Goal: Information Seeking & Learning: Learn about a topic

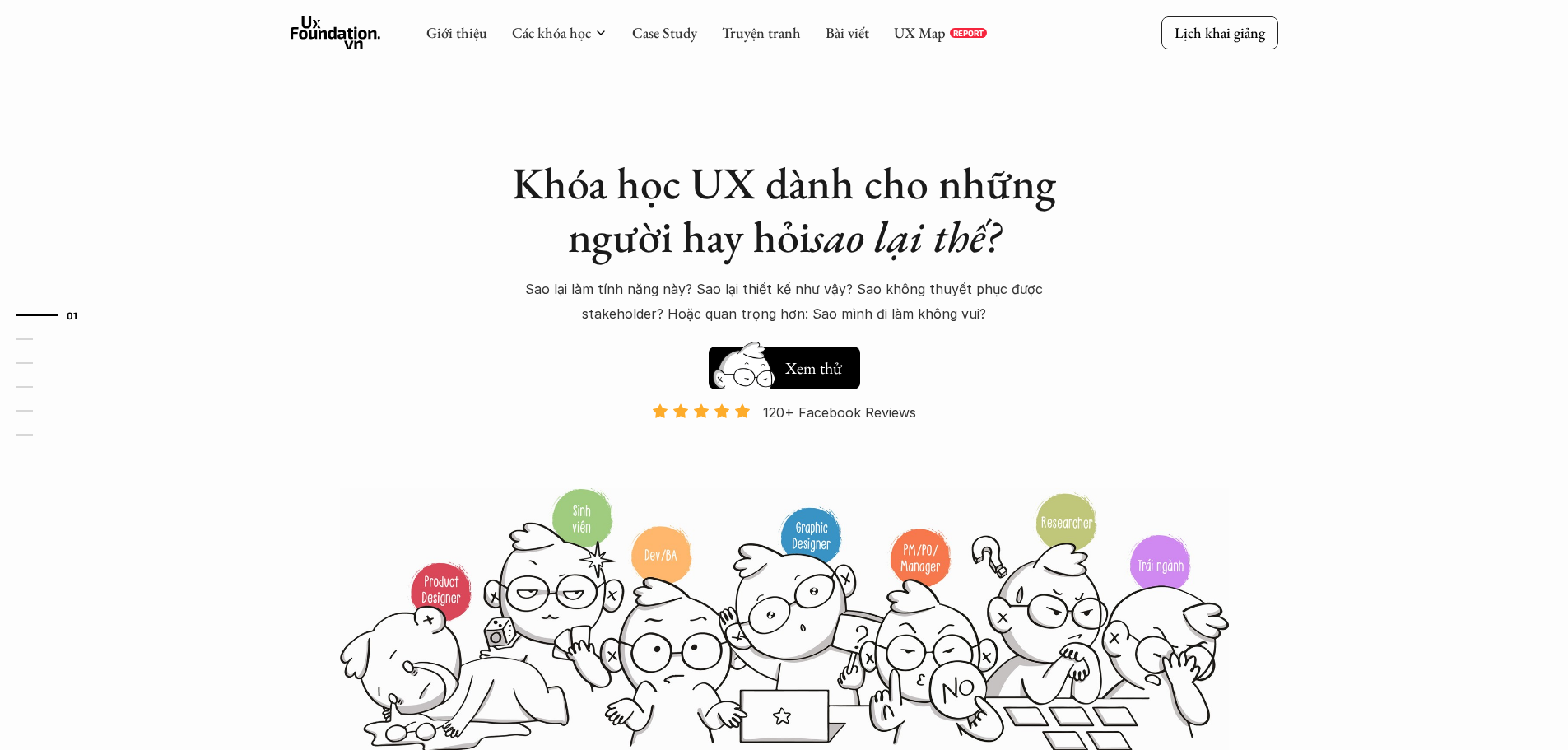
click at [925, 42] on div "Giới thiệu Các khóa học Case Study Truyện tranh Bài viết UX Map REPORT" at bounding box center [707, 33] width 560 height 33
drag, startPoint x: 0, startPoint y: 0, endPoint x: 925, endPoint y: 31, distance: 925.5
click at [925, 31] on link "UX Map" at bounding box center [920, 33] width 52 height 19
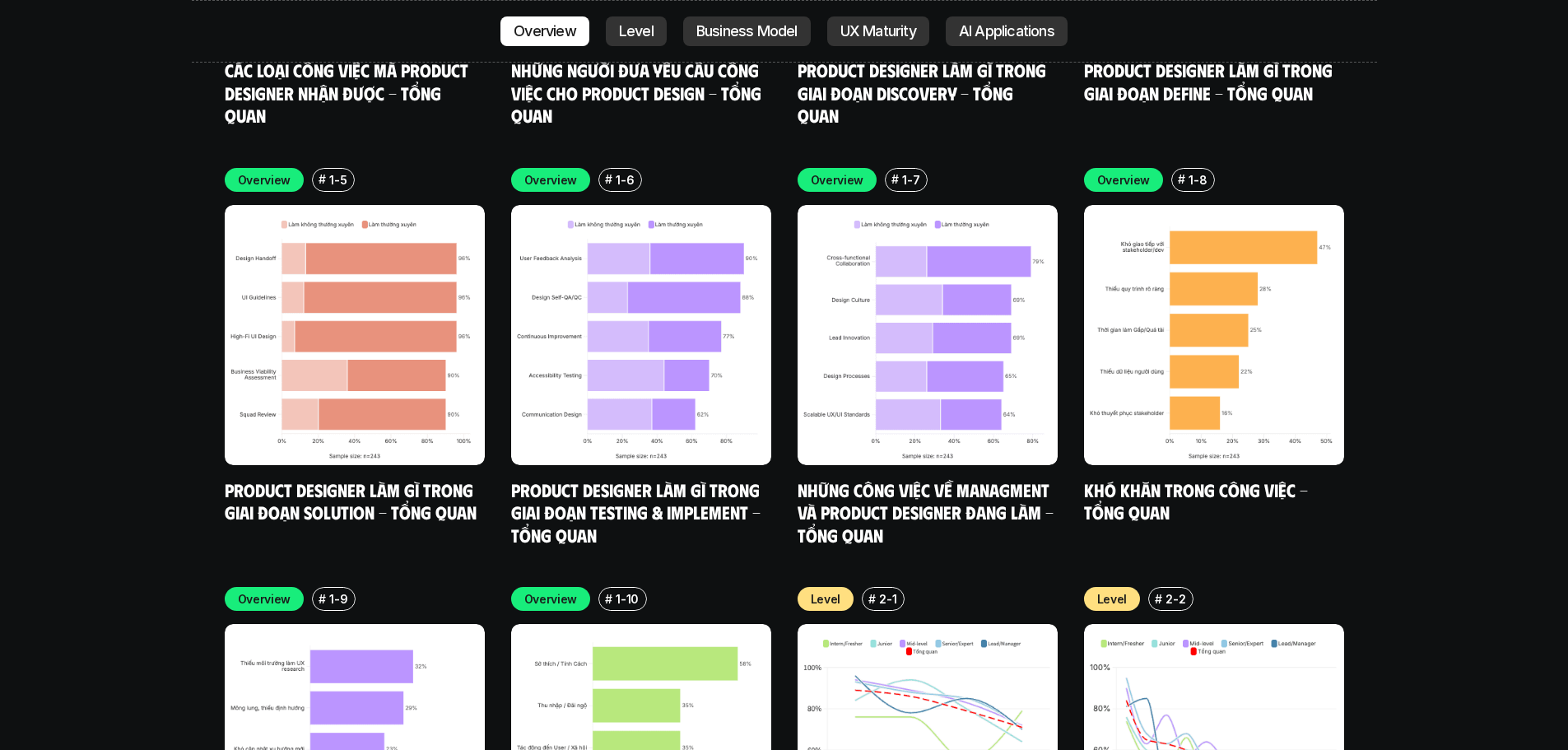
scroll to position [5242, 0]
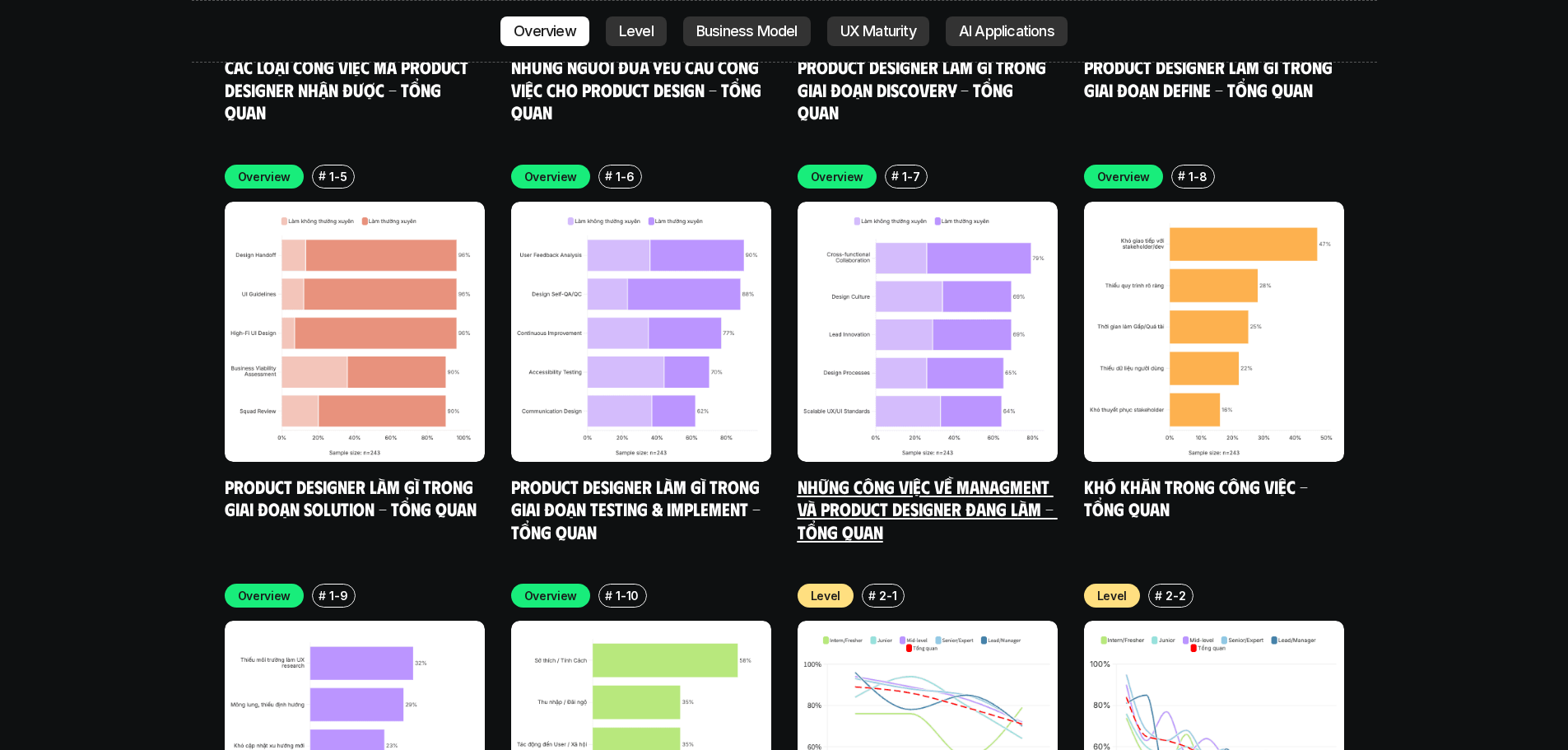
click at [873, 337] on img at bounding box center [927, 332] width 261 height 261
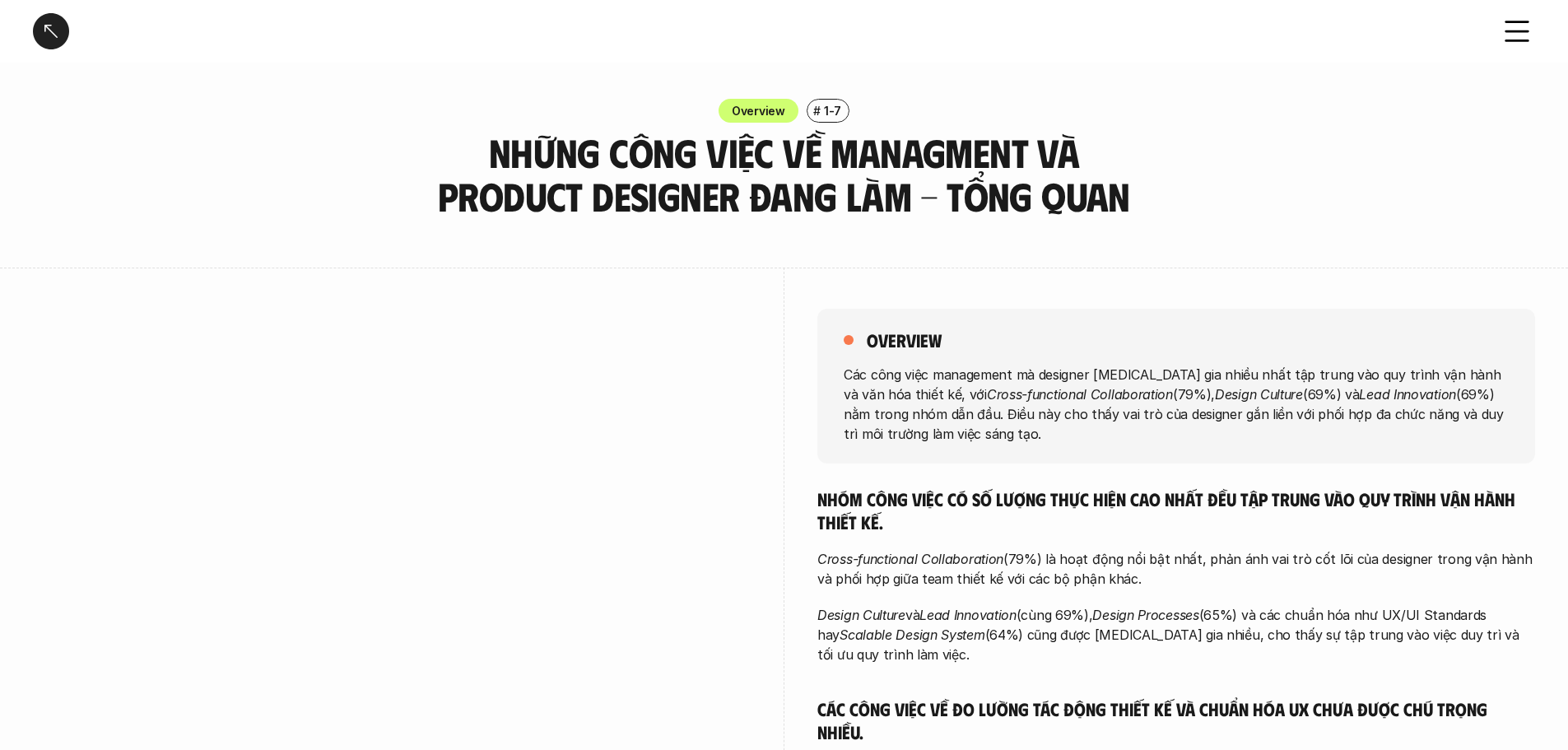
scroll to position [6, 0]
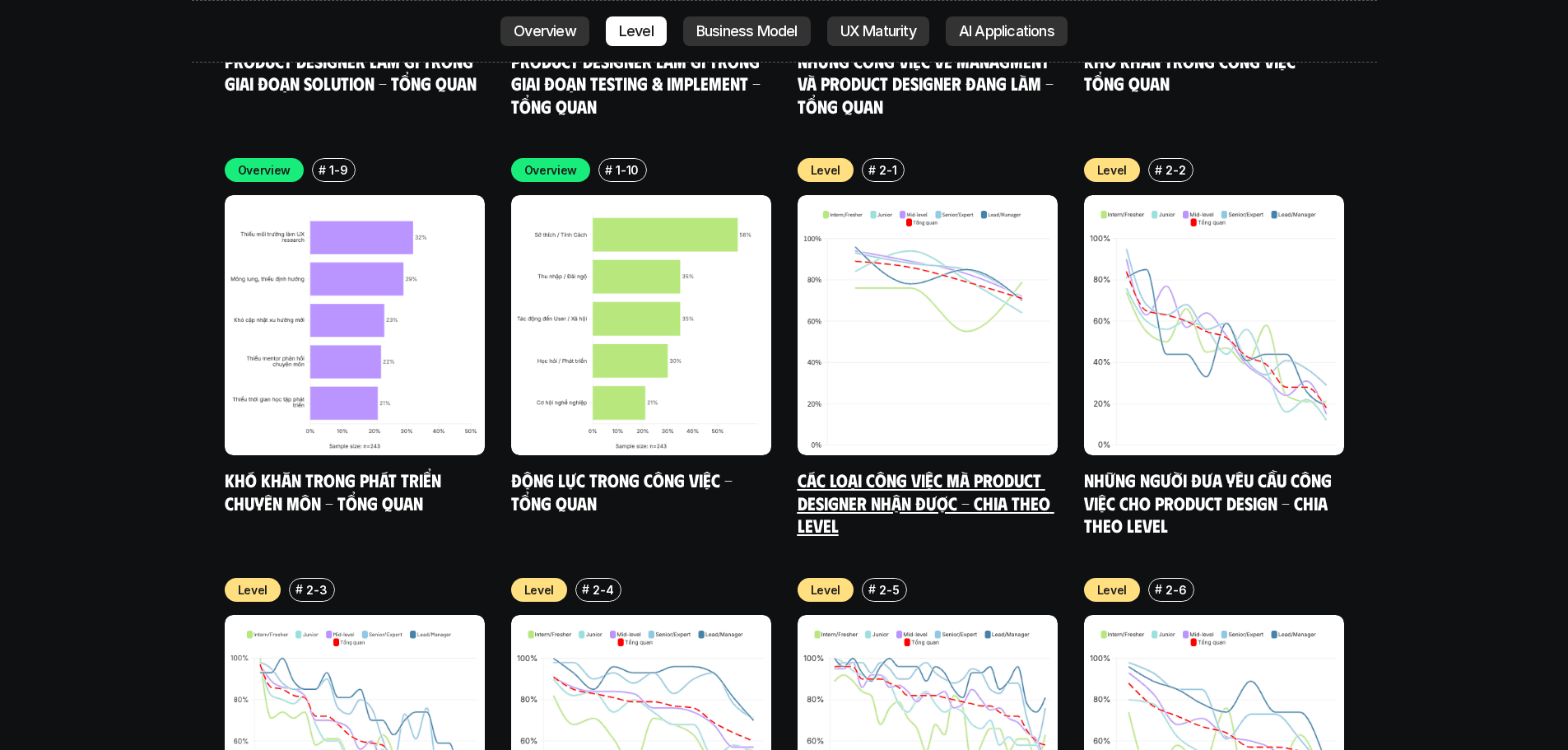
scroll to position [5625, 0]
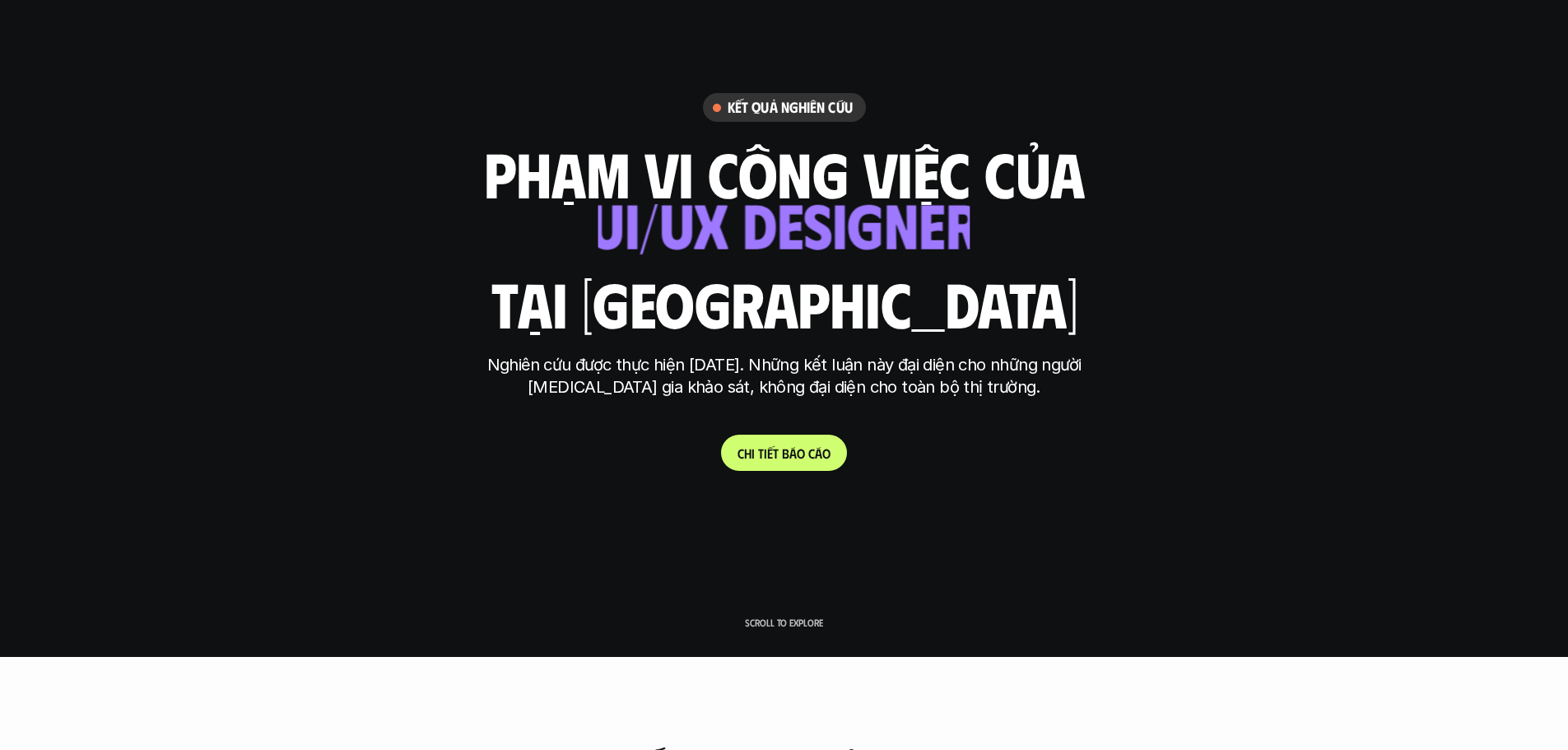
scroll to position [0, 0]
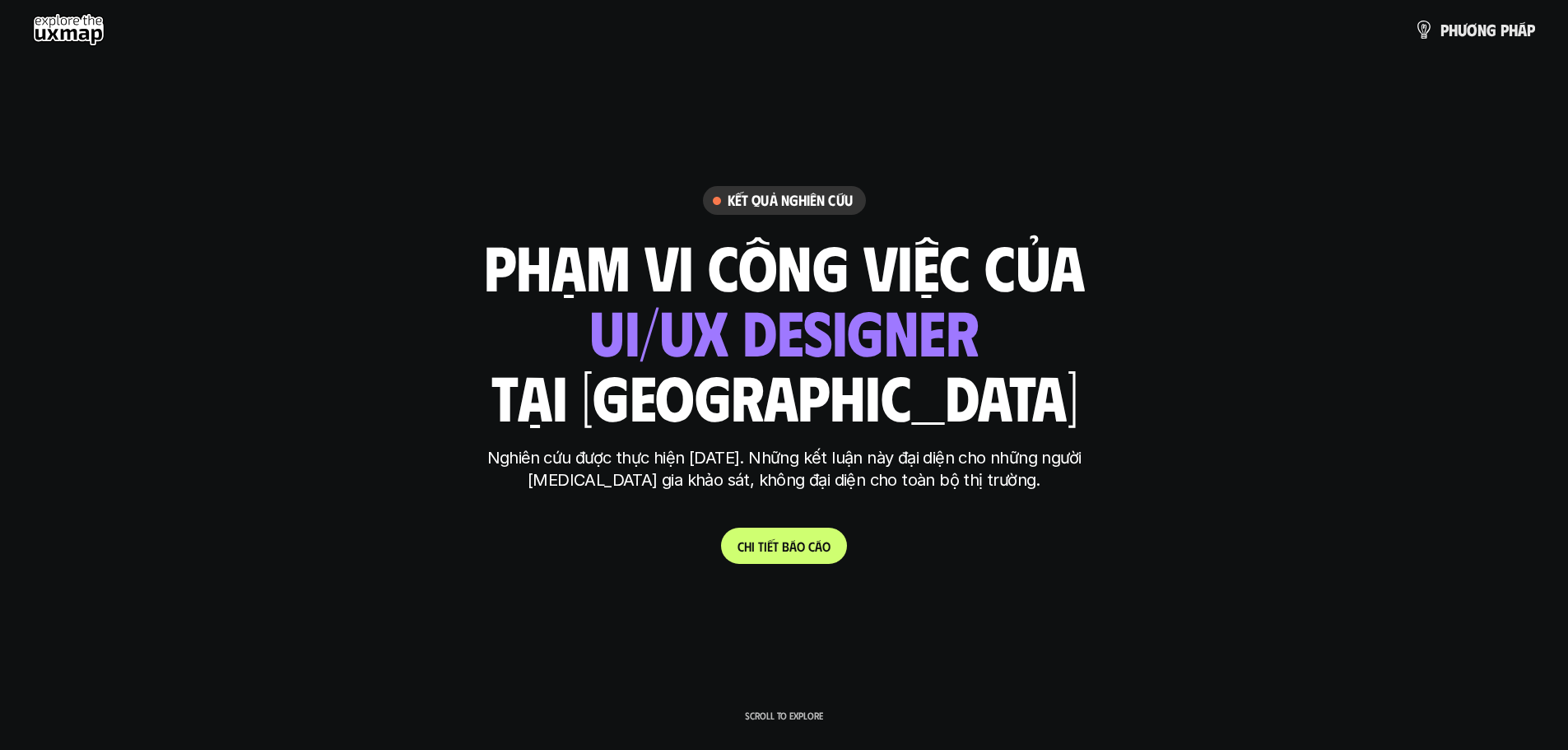
click at [804, 556] on link "C h i t i ế t b á o c á o" at bounding box center [784, 545] width 126 height 36
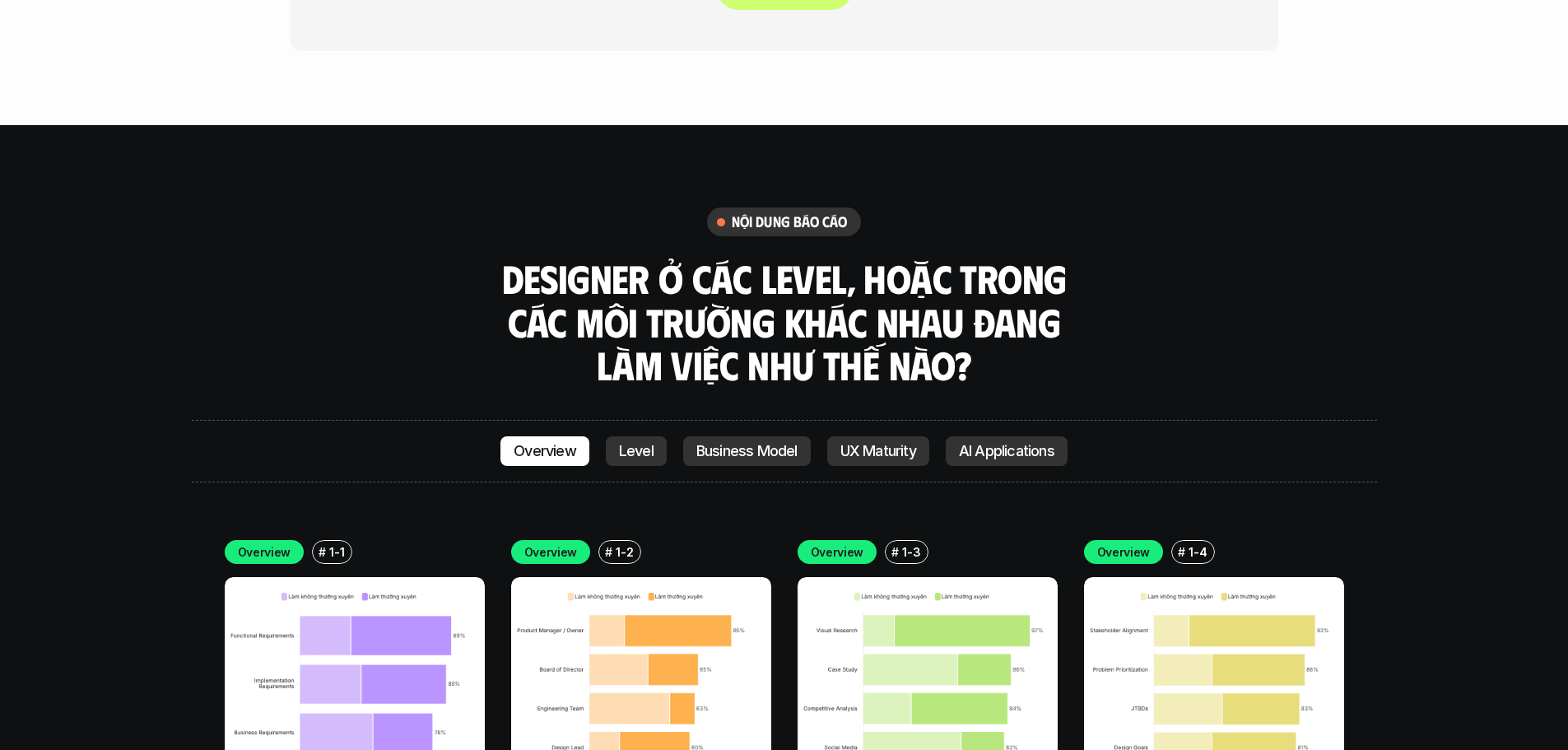
scroll to position [4493, 0]
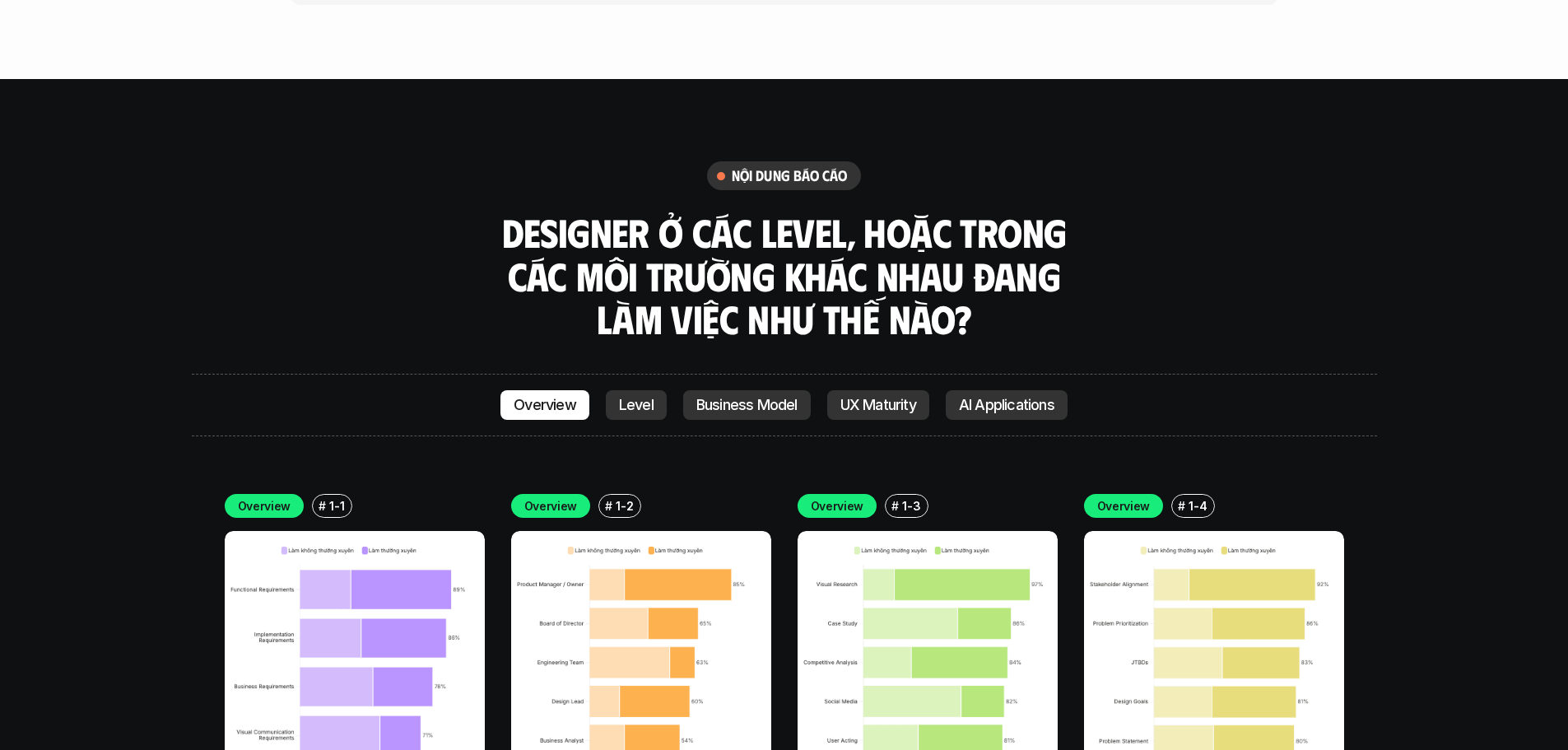
click at [648, 397] on p "Level" at bounding box center [636, 405] width 35 height 17
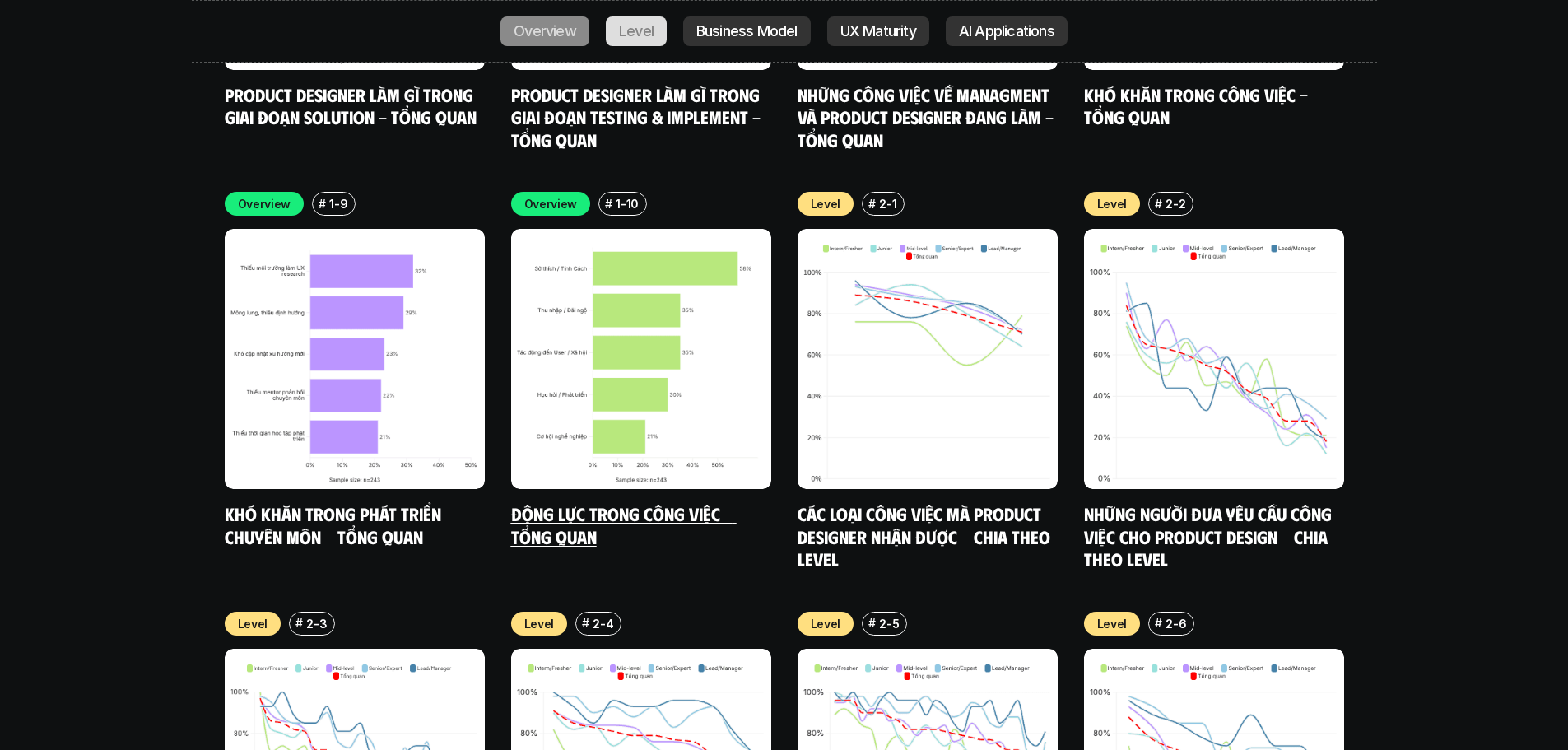
scroll to position [5672, 0]
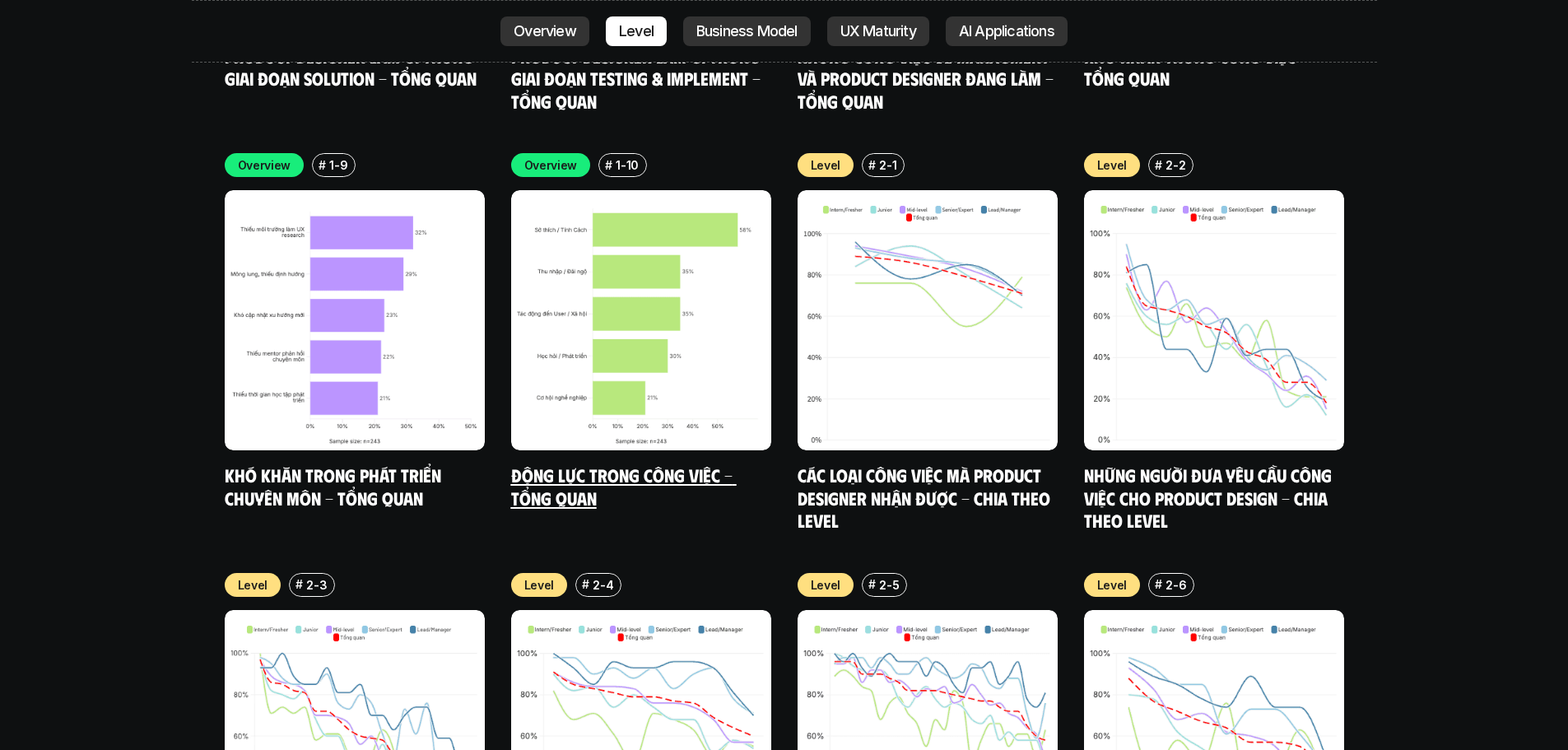
click at [745, 30] on p "Business Model" at bounding box center [747, 32] width 101 height 17
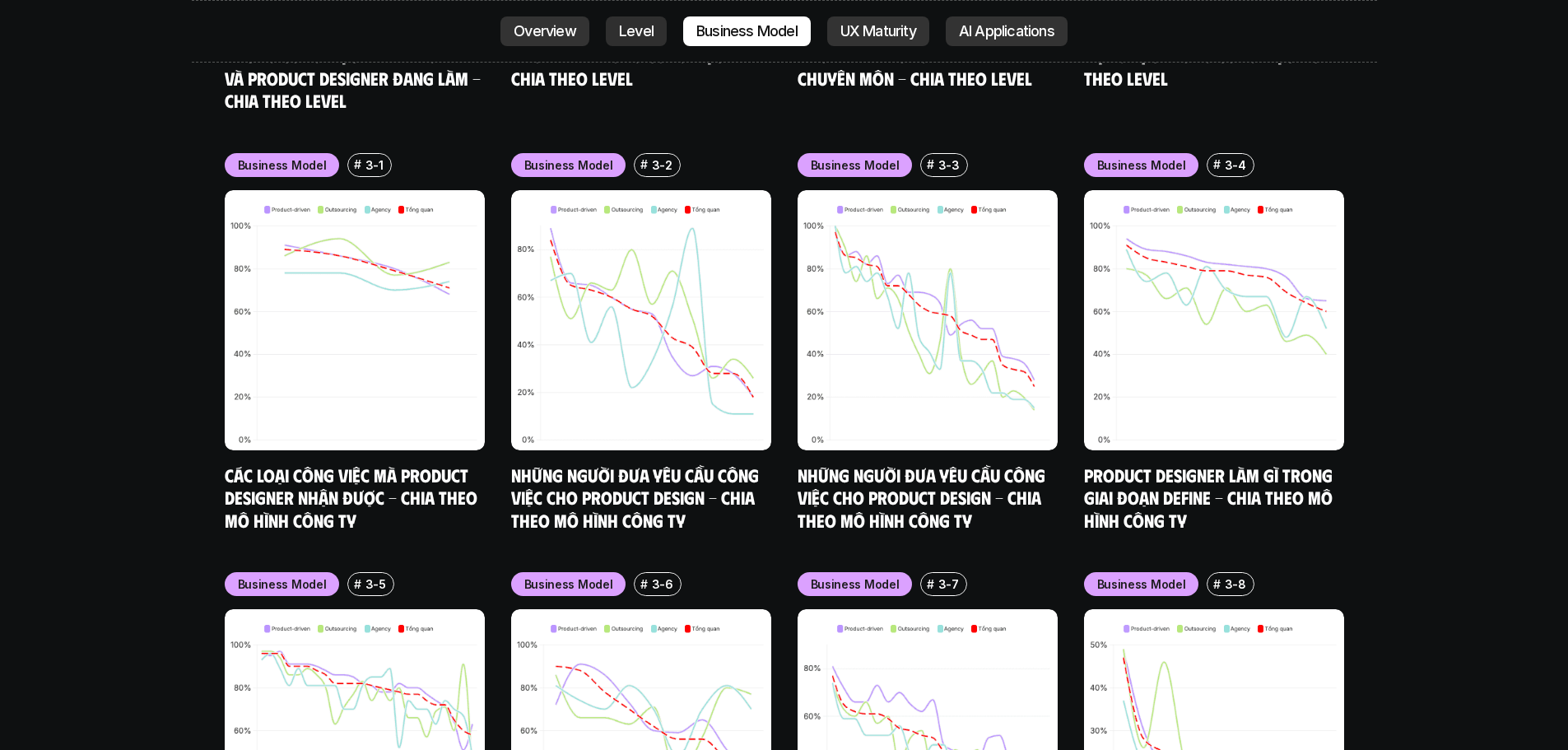
click at [862, 27] on p "UX Maturity" at bounding box center [878, 32] width 76 height 17
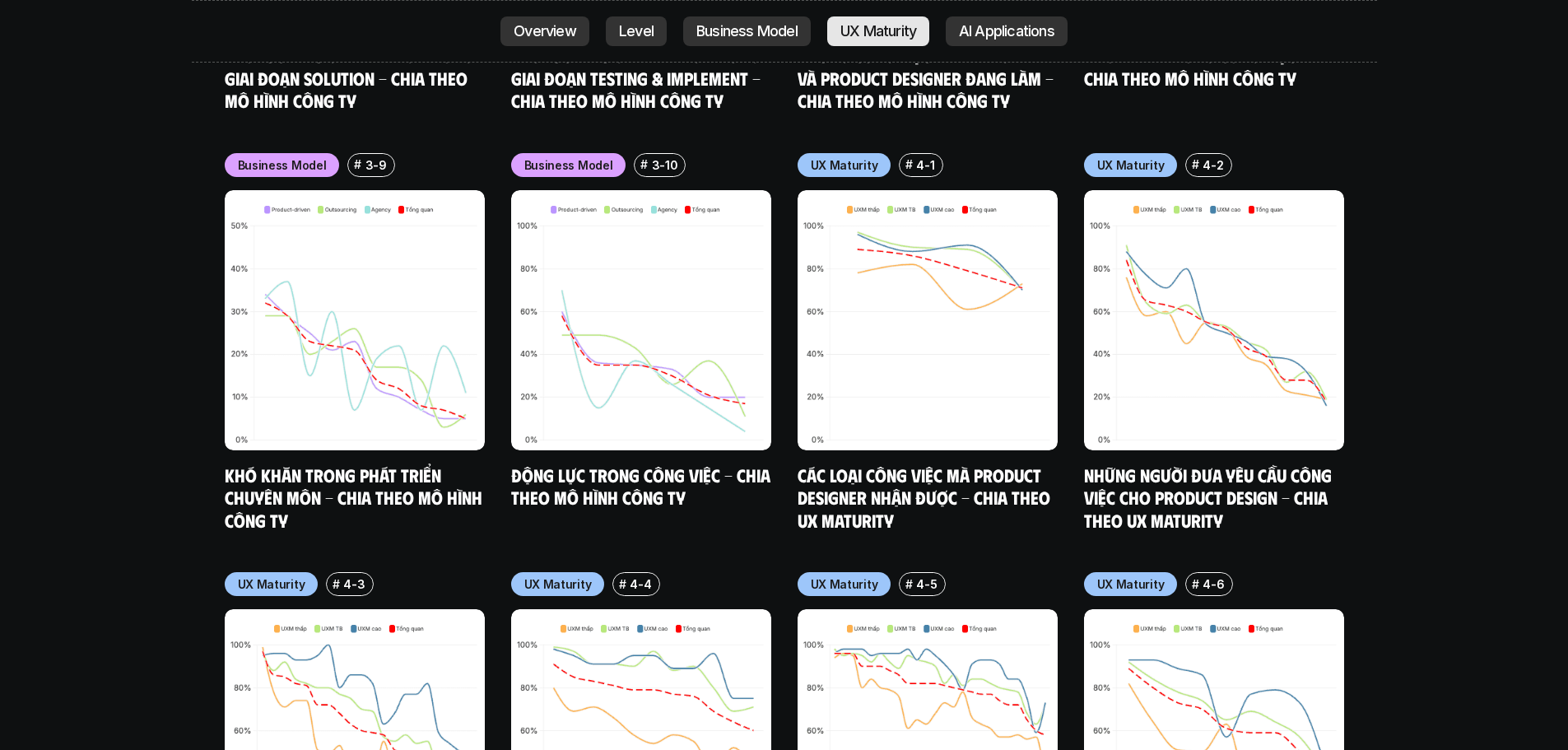
click at [976, 18] on link "AI Applications" at bounding box center [1007, 32] width 121 height 30
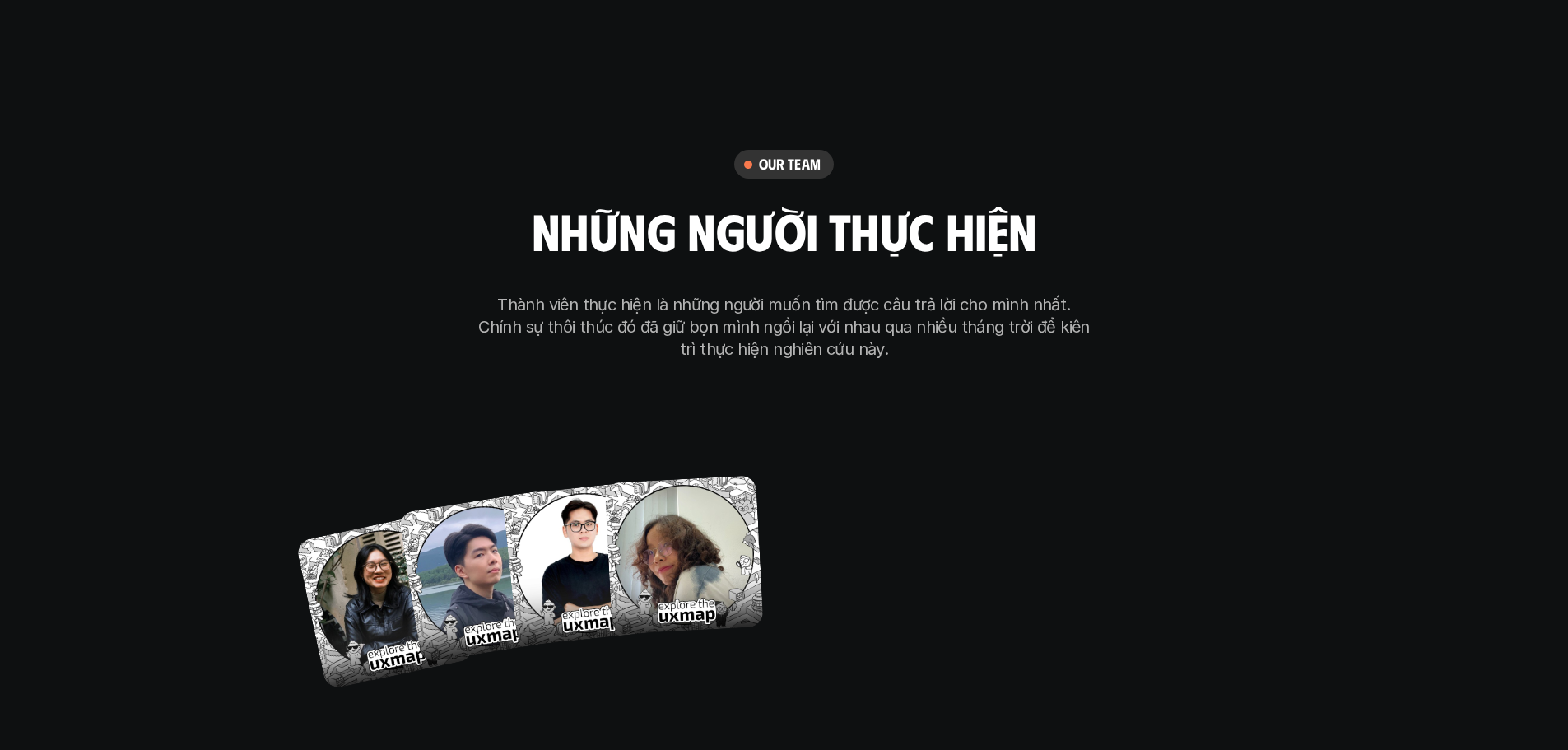
scroll to position [9617, 0]
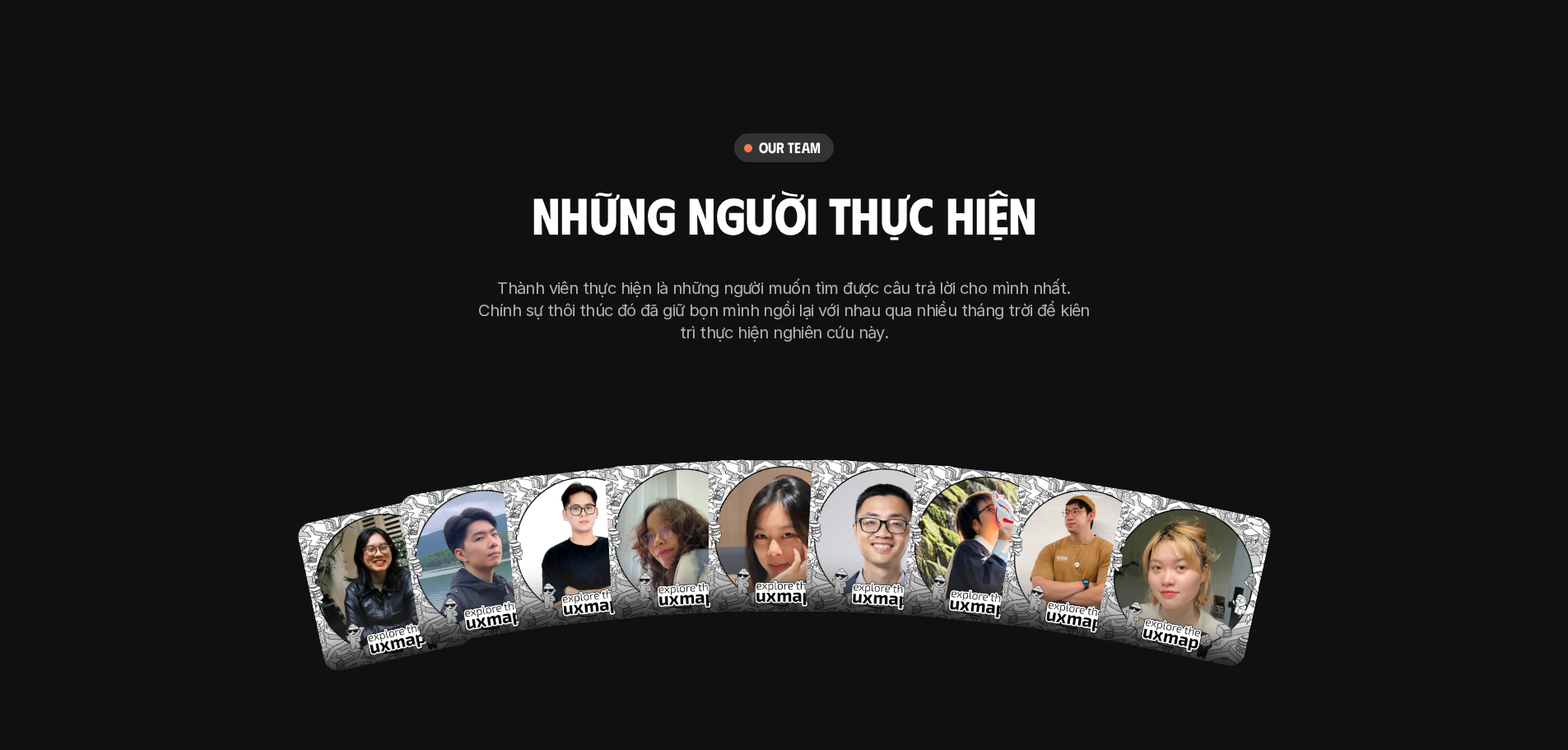
click at [711, 418] on div "[PERSON_NAME] Hai Hong Anh Ngoc Anh Ong Giao Thoa Tran Tien Son To My" at bounding box center [784, 542] width 790 height 247
drag, startPoint x: 0, startPoint y: 0, endPoint x: 472, endPoint y: 497, distance: 685.4
click at [472, 497] on img at bounding box center [485, 560] width 174 height 174
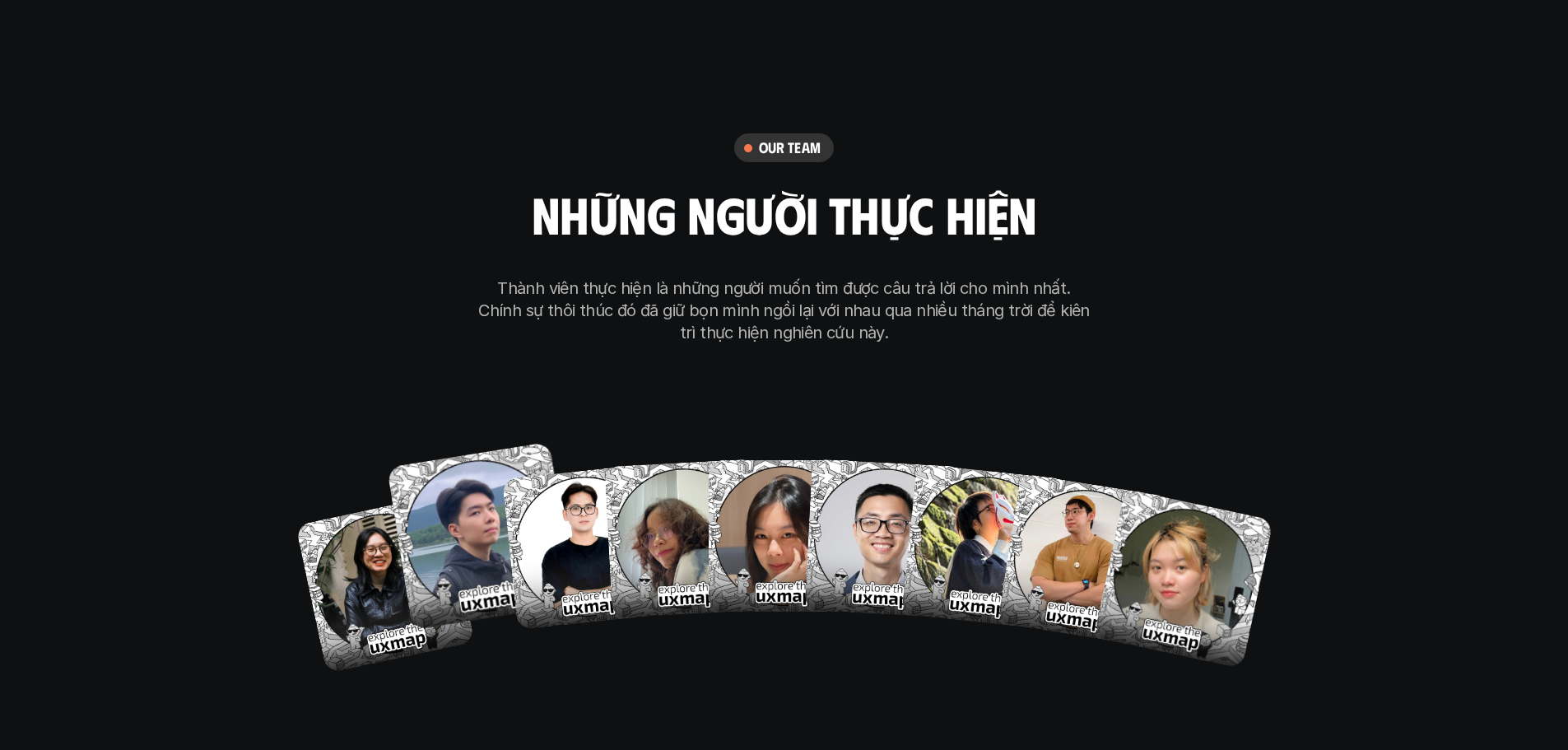
click at [749, 646] on div "our team những người thực hiện Thành viên thực hiện là những người muốn tìm đượ…" at bounding box center [784, 399] width 824 height 828
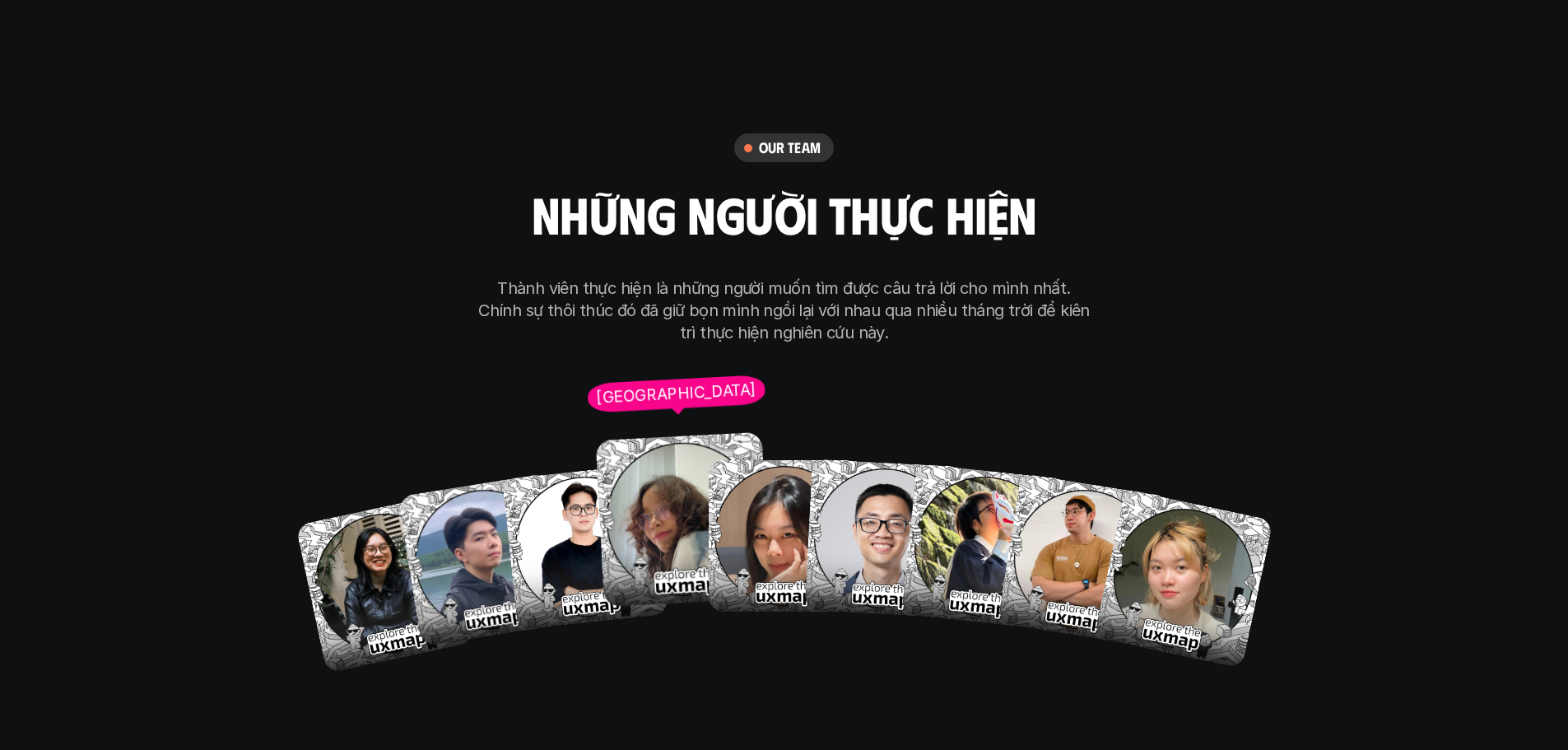
click at [671, 471] on img at bounding box center [683, 519] width 175 height 175
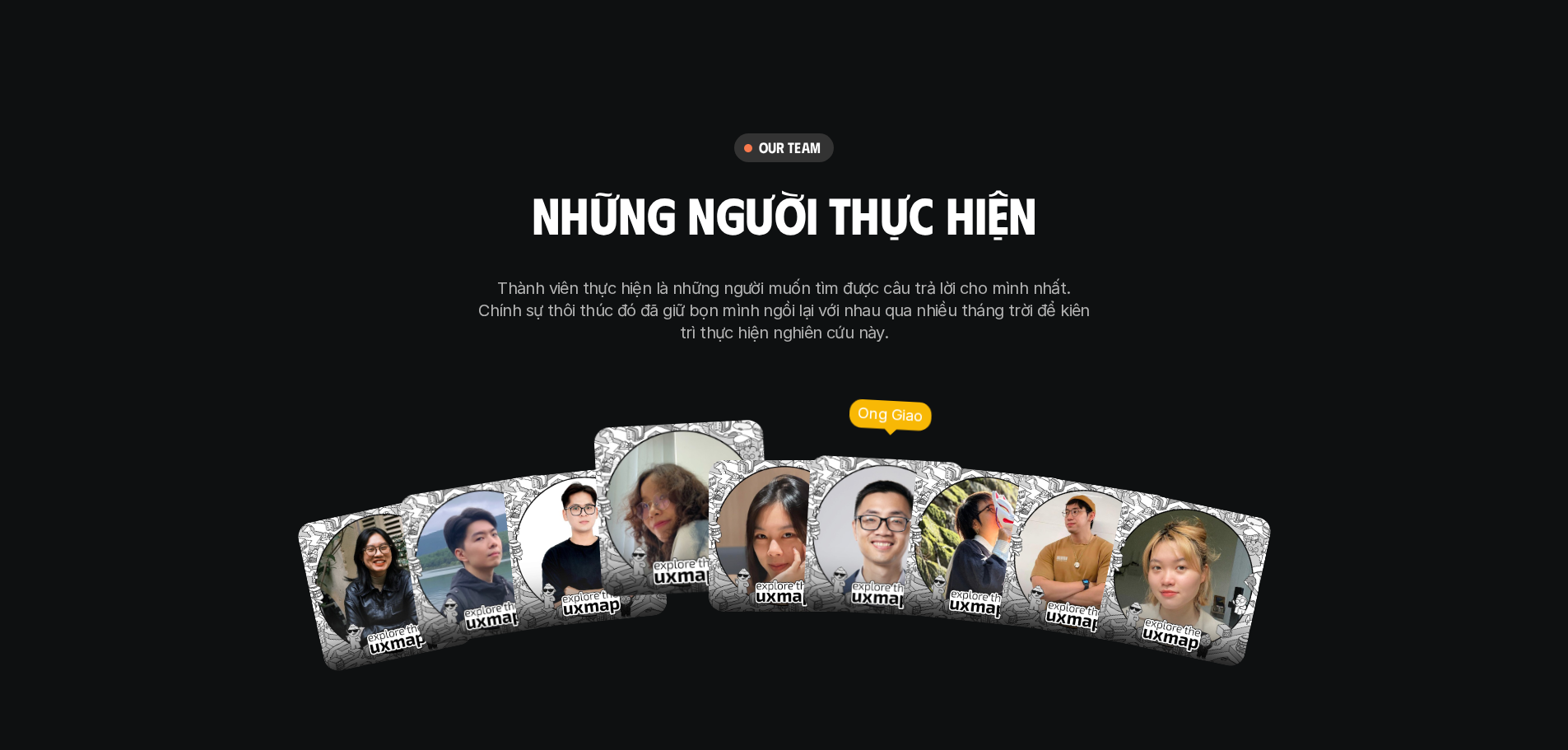
click at [881, 459] on img at bounding box center [883, 536] width 163 height 163
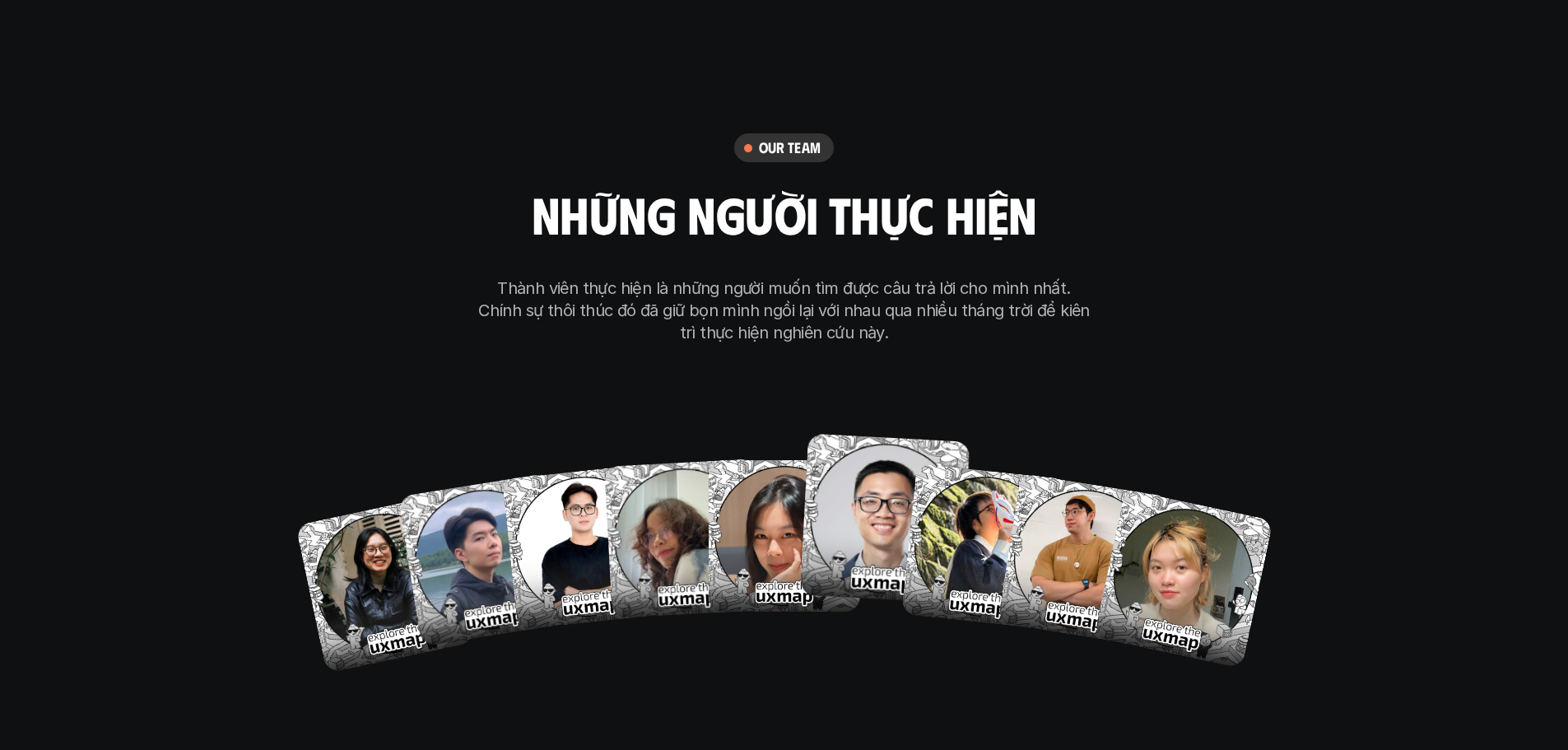
click at [1156, 418] on div "[PERSON_NAME] Hai Hong Anh Ngoc Anh Ong Giao Thoa Tran Tien Son To My" at bounding box center [784, 542] width 790 height 247
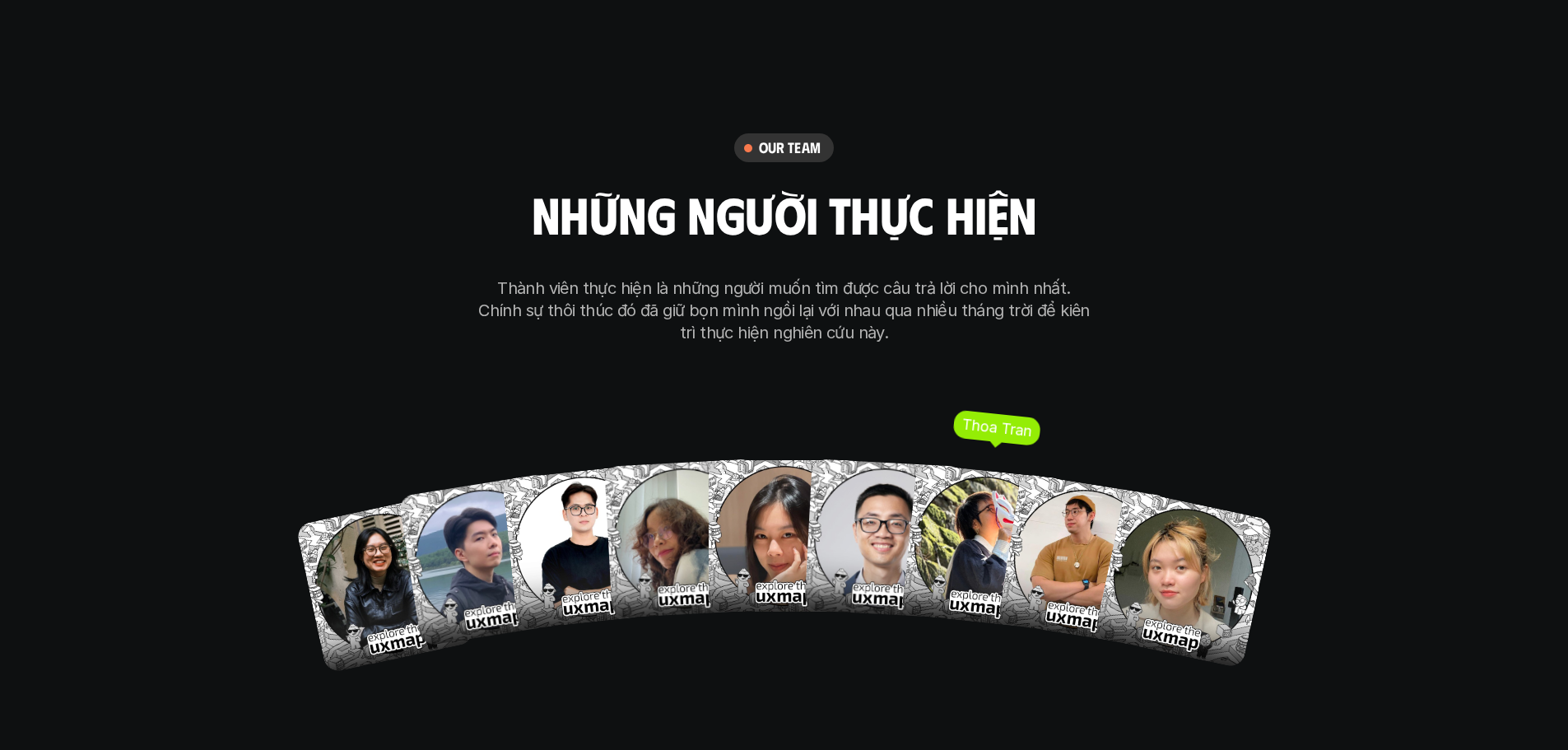
click at [978, 485] on img at bounding box center [983, 546] width 166 height 166
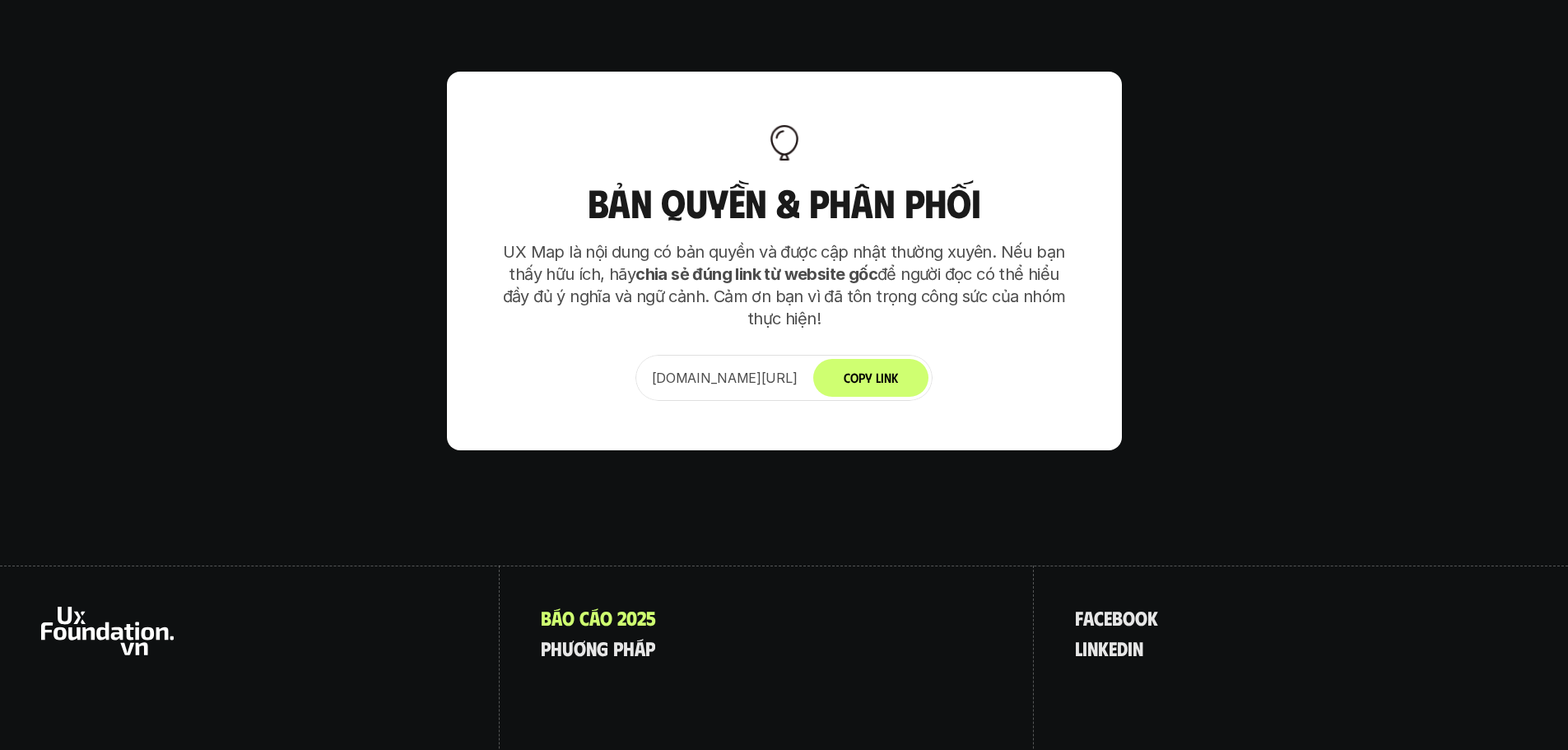
scroll to position [10450, 0]
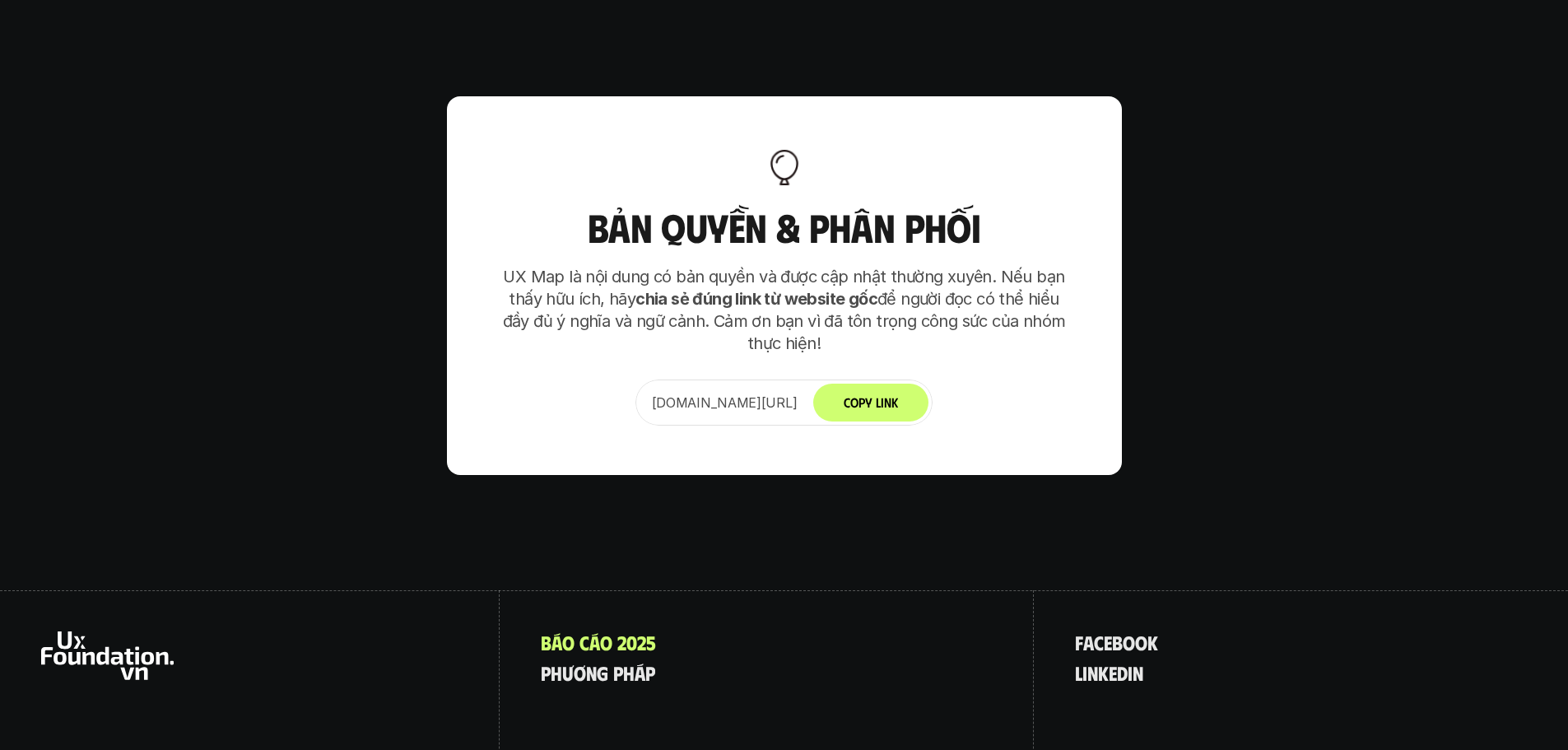
click at [1168, 590] on div "f a c e b o o k l i n k e d i n" at bounding box center [1301, 735] width 534 height 290
click at [583, 266] on p "UX Map là nội dung có bản quyền và được cập nhật thường xuyên. Nếu bạn thấy hữu…" at bounding box center [784, 310] width 576 height 89
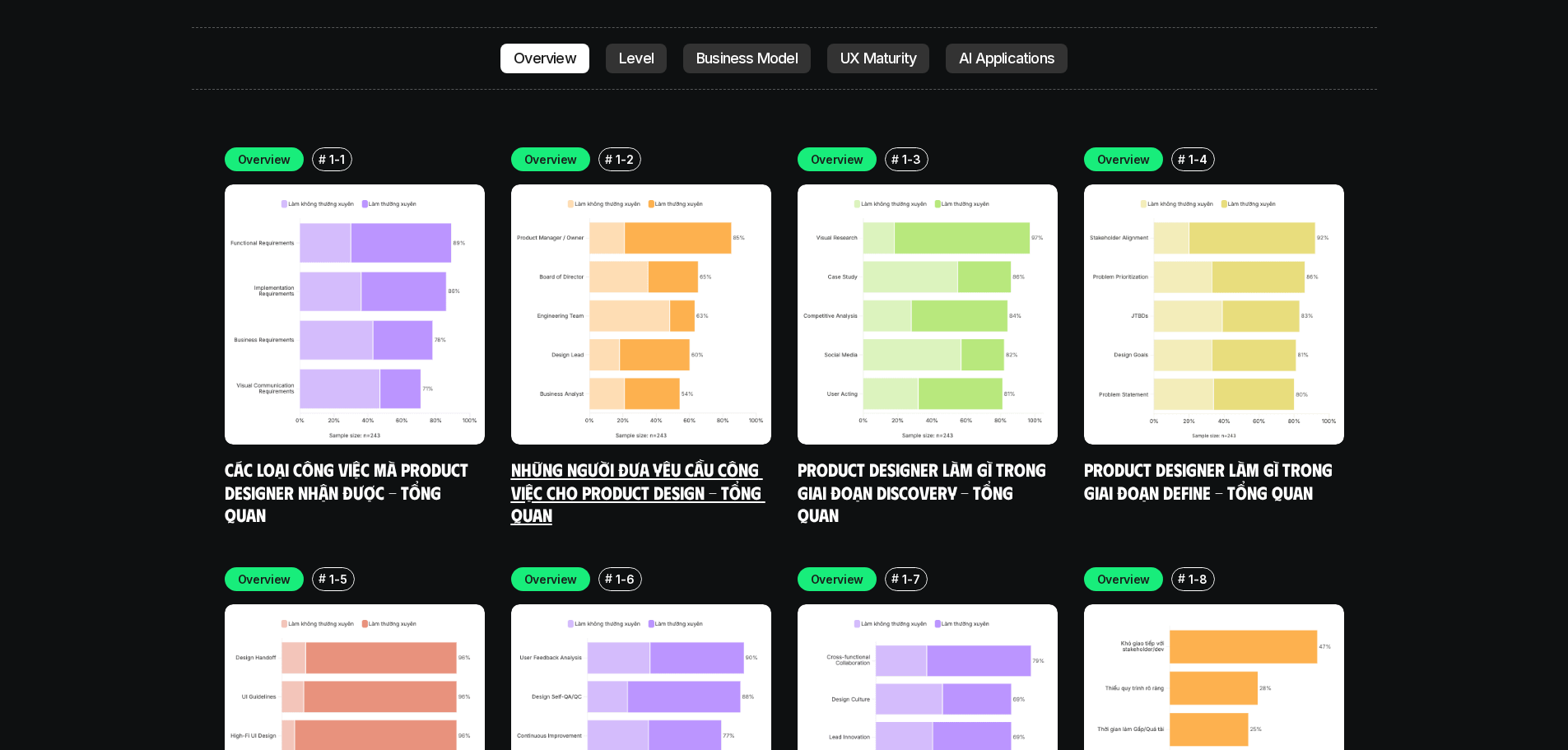
scroll to position [4841, 0]
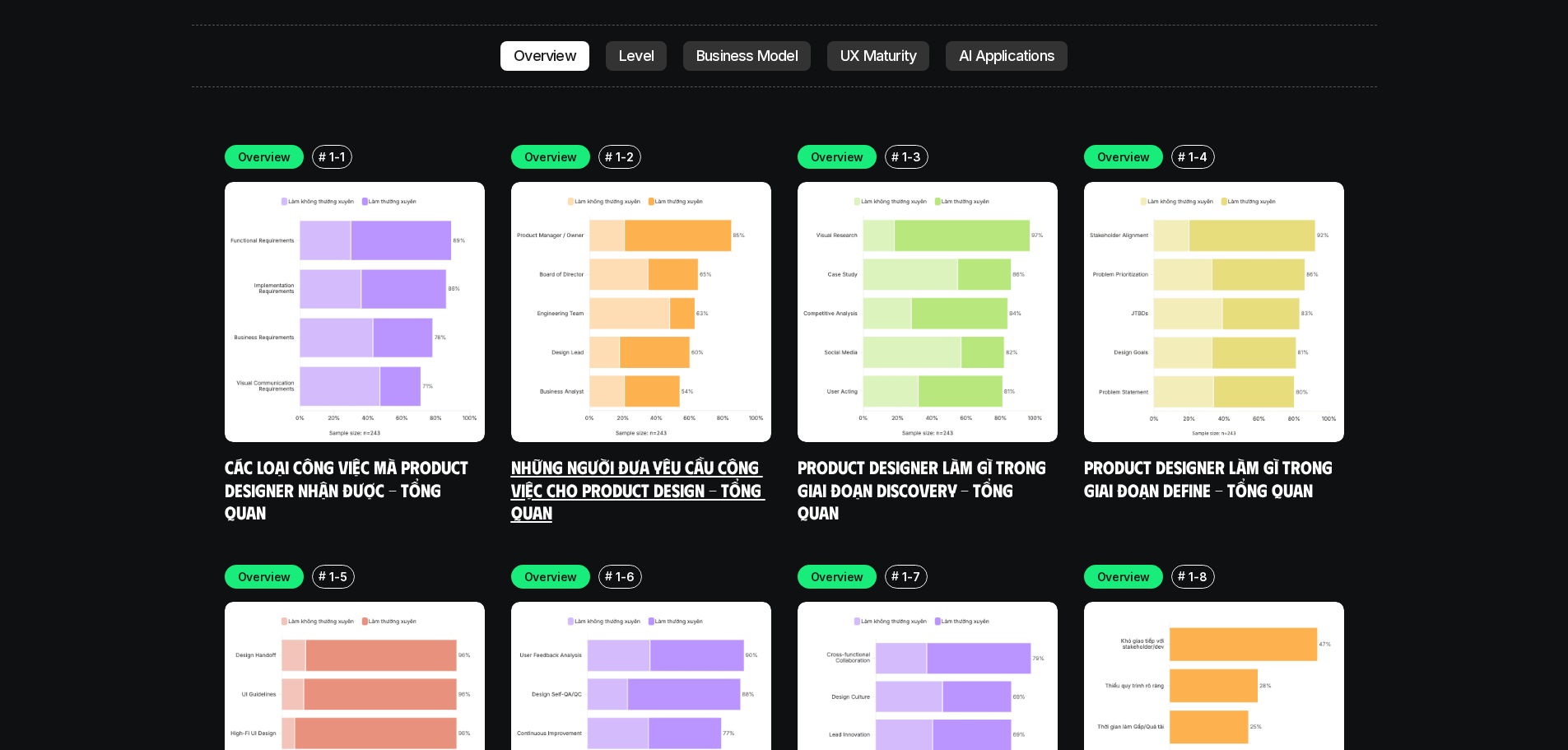
click at [851, 455] on link "Product Designer làm gì trong giai đoạn Discovery - Tổng quan" at bounding box center [924, 488] width 253 height 67
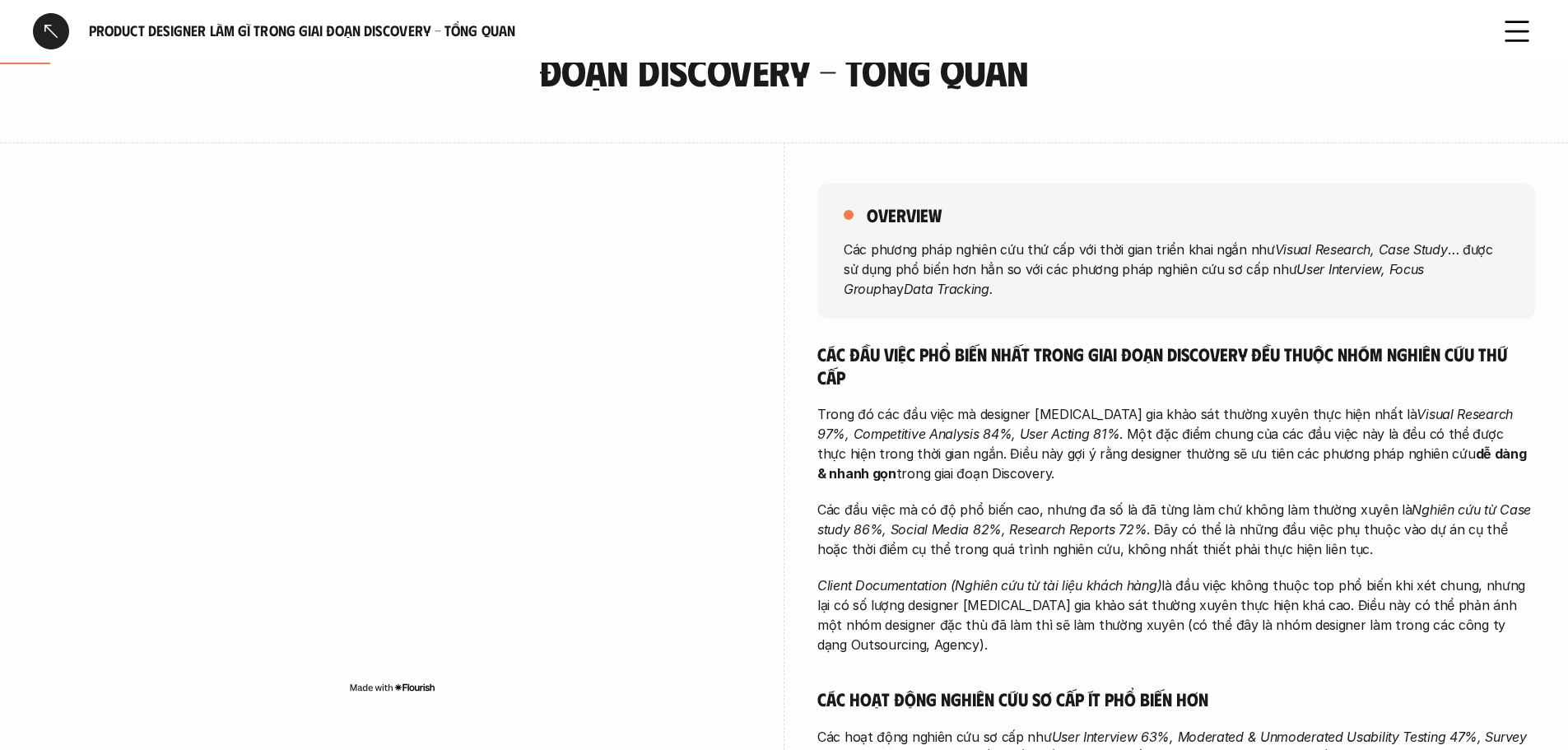
scroll to position [156, 0]
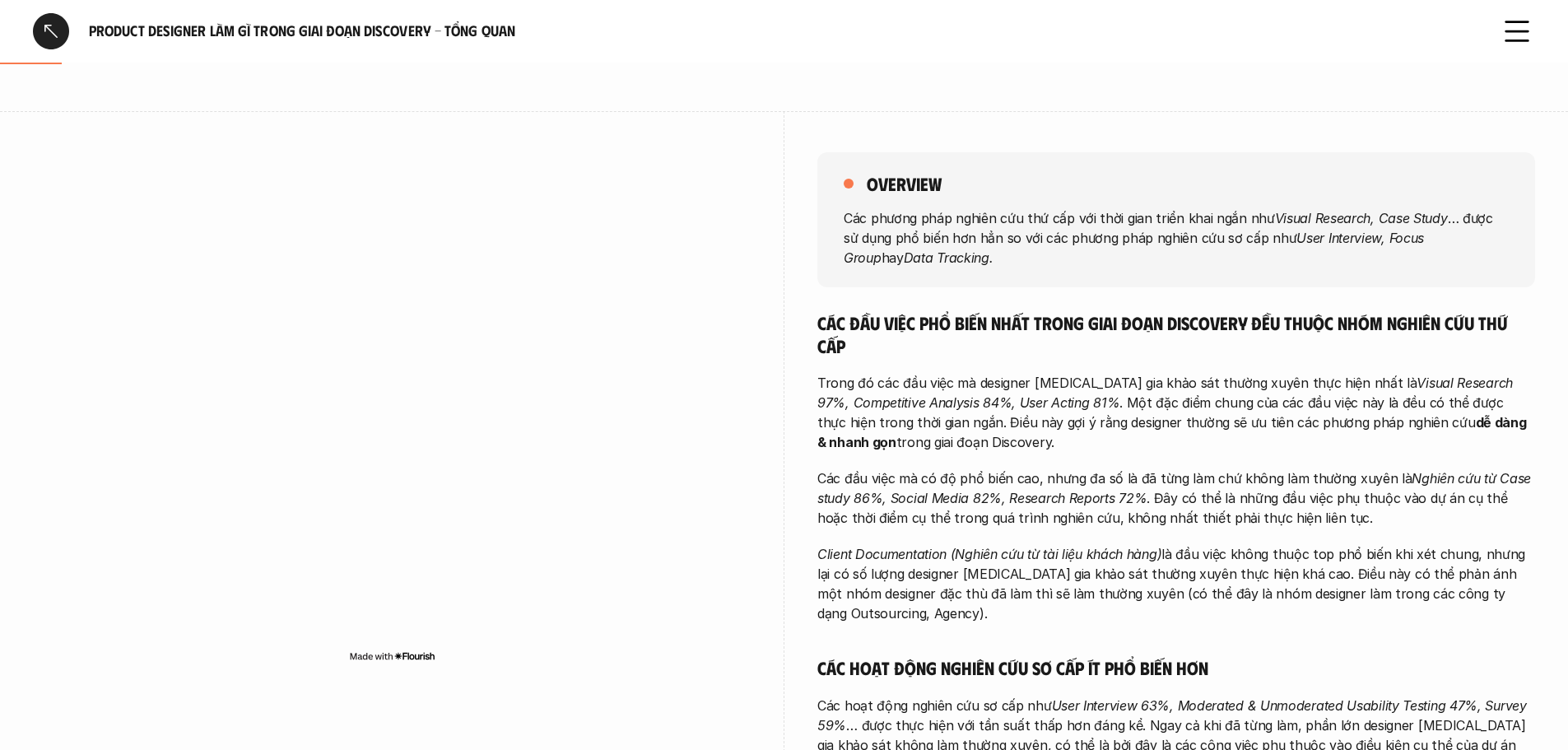
click at [1091, 569] on p "Client Documentation (Nghiên cứu từ tài liệu khách hàng) là đầu việc không thuộ…" at bounding box center [1176, 584] width 718 height 79
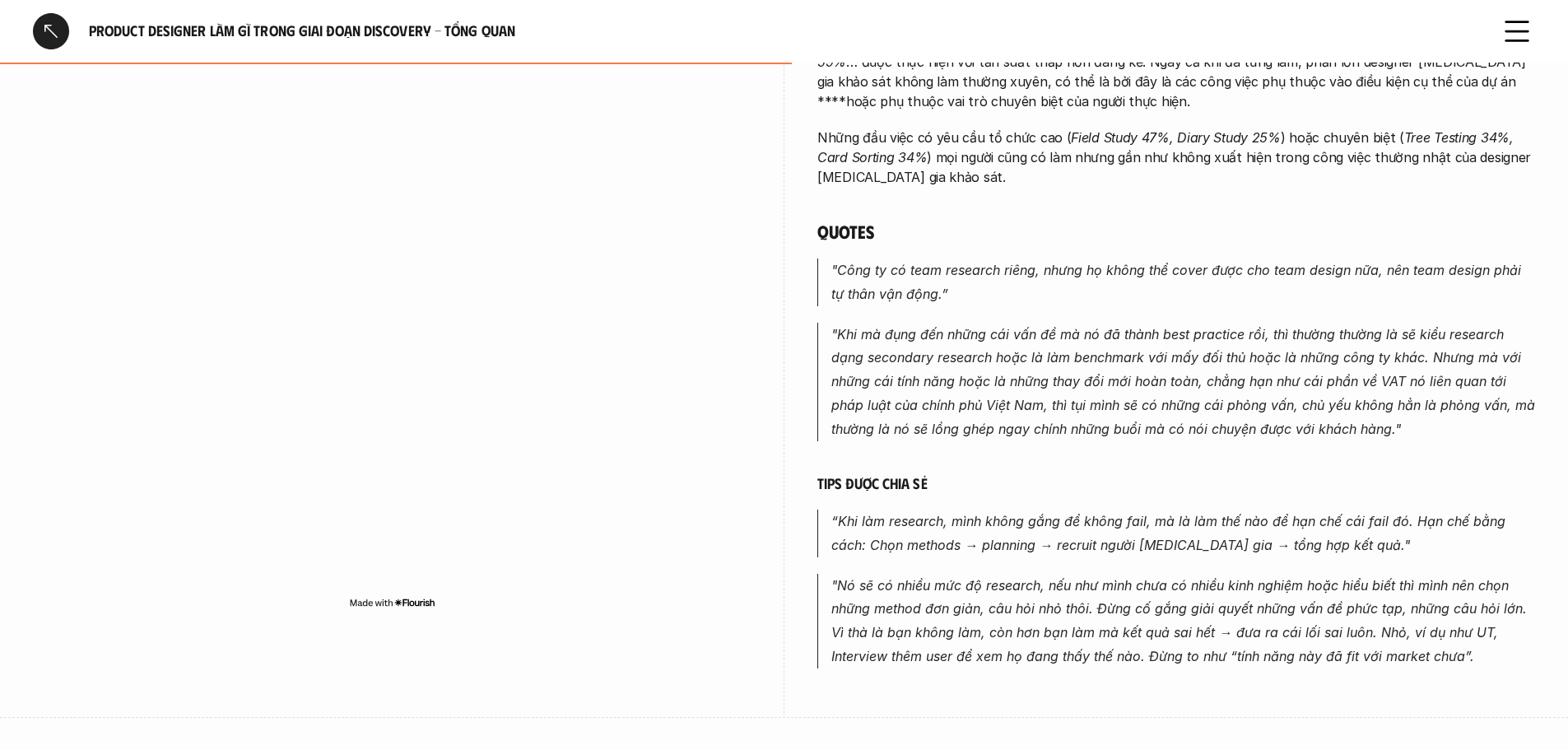
scroll to position [841, 0]
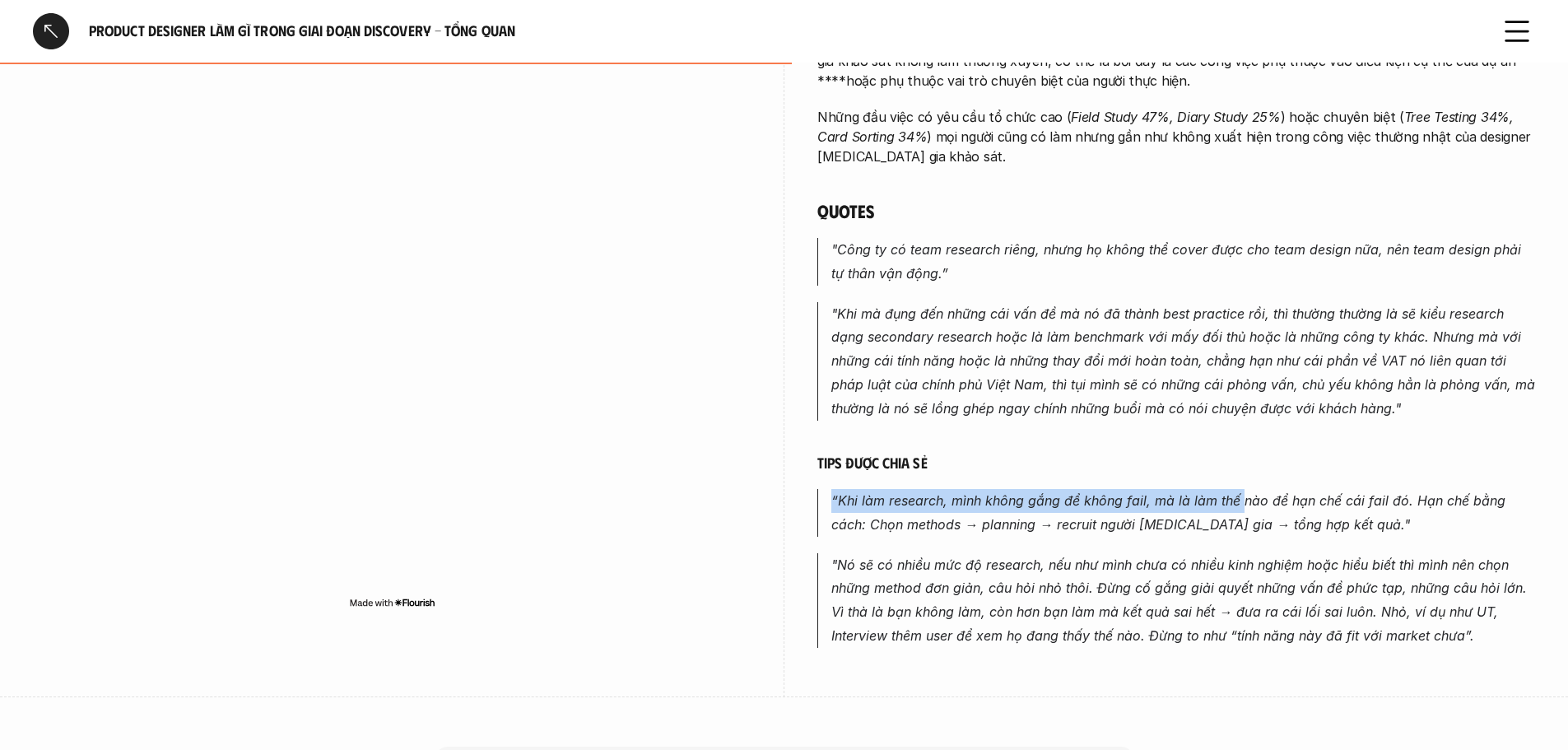
drag, startPoint x: 241, startPoint y: 267, endPoint x: 1242, endPoint y: 474, distance: 1022.2
click at [1242, 492] on em "“Khi làm research, mình không gắng để không fail, mà là làm thế nào để hạn chế …" at bounding box center [1170, 512] width 678 height 40
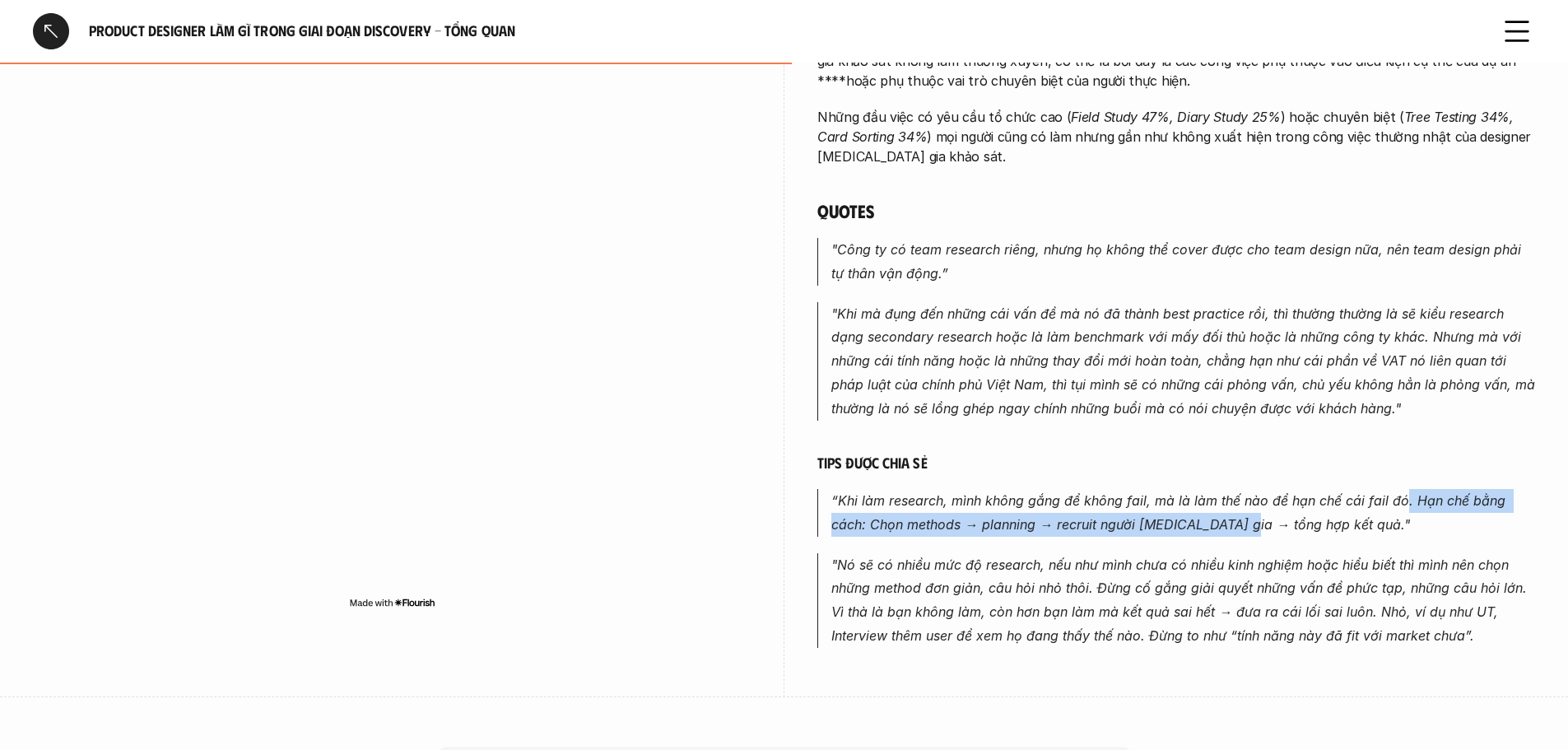
drag, startPoint x: 1242, startPoint y: 474, endPoint x: 1252, endPoint y: 500, distance: 27.9
click at [1252, 500] on em "“Khi làm research, mình không gắng để không fail, mà là làm thế nào để hạn chế …" at bounding box center [1170, 512] width 678 height 40
drag, startPoint x: 1252, startPoint y: 500, endPoint x: 1206, endPoint y: 502, distance: 46.0
click at [1206, 502] on em "“Khi làm research, mình không gắng để không fail, mà là làm thế nào để hạn chế …" at bounding box center [1170, 512] width 678 height 40
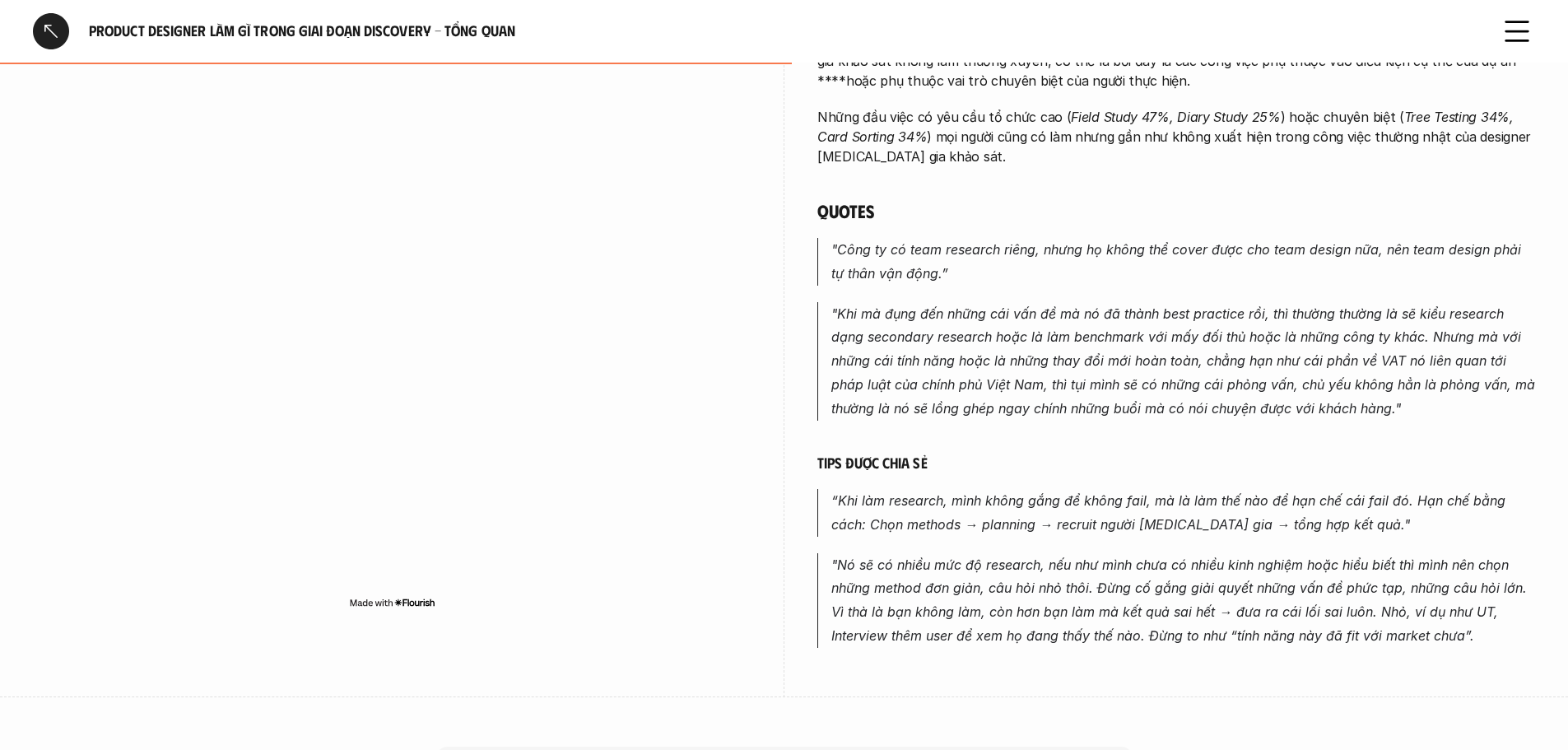
click at [1250, 501] on em "“Khi làm research, mình không gắng để không fail, mà là làm thế nào để hạn chế …" at bounding box center [1170, 512] width 678 height 40
drag, startPoint x: 1206, startPoint y: 502, endPoint x: 1309, endPoint y: 505, distance: 103.0
click at [1309, 505] on em "“Khi làm research, mình không gắng để không fail, mà là làm thế nào để hạn chế …" at bounding box center [1170, 512] width 678 height 40
drag, startPoint x: 1309, startPoint y: 505, endPoint x: 1016, endPoint y: 511, distance: 293.1
click at [1016, 511] on em "“Khi làm research, mình không gắng để không fail, mà là làm thế nào để hạn chế …" at bounding box center [1170, 512] width 678 height 40
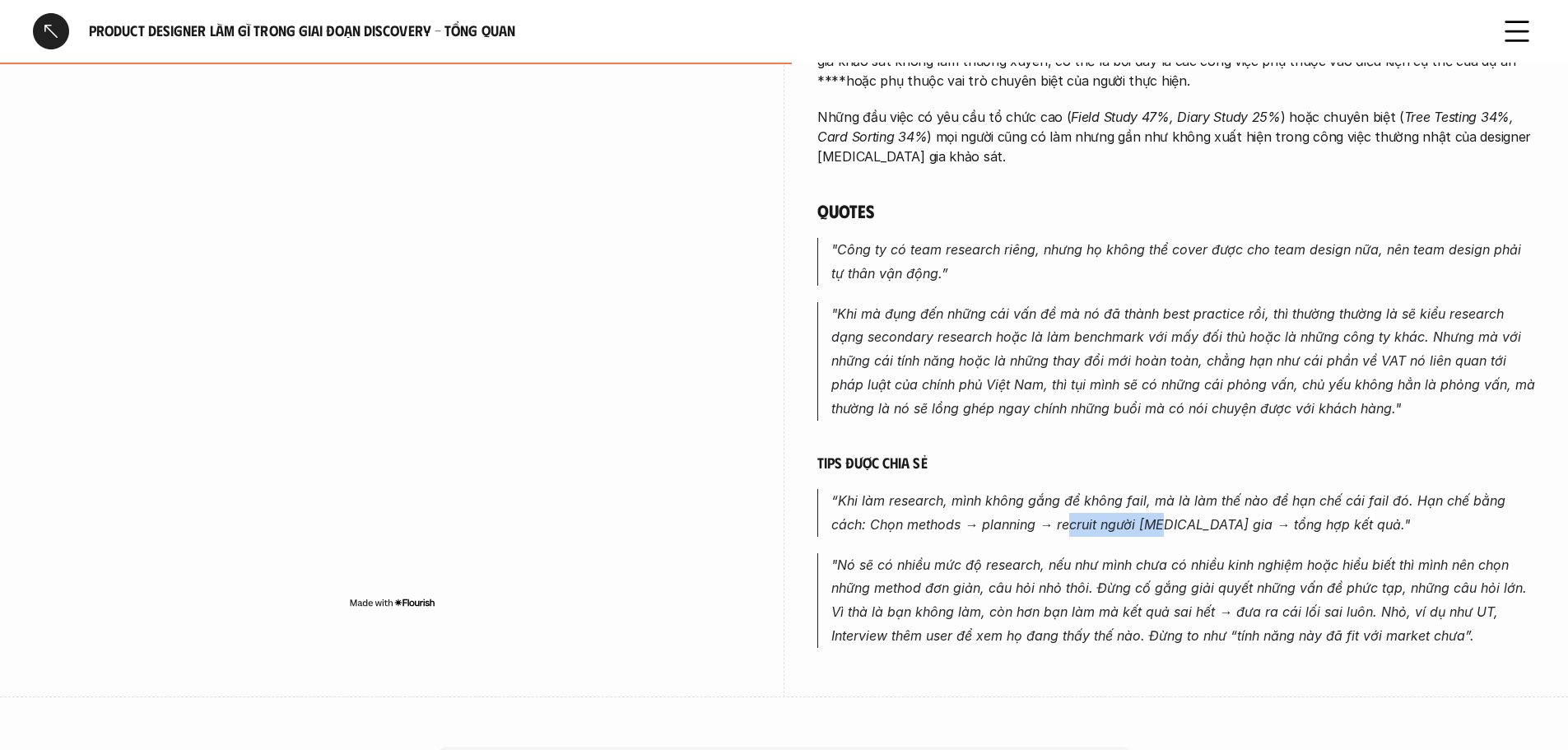
drag, startPoint x: 1016, startPoint y: 511, endPoint x: 1164, endPoint y: 507, distance: 148.1
click at [1164, 507] on em "“Khi làm research, mình không gắng để không fail, mà là làm thế nào để hạn chế …" at bounding box center [1170, 512] width 678 height 40
drag, startPoint x: 1164, startPoint y: 507, endPoint x: 1274, endPoint y: 499, distance: 110.3
click at [1274, 499] on em "“Khi làm research, mình không gắng để không fail, mà là làm thế nào để hạn chế …" at bounding box center [1170, 512] width 678 height 40
click at [1123, 500] on em "“Khi làm research, mình không gắng để không fail, mà là làm thế nào để hạn chế …" at bounding box center [1170, 512] width 678 height 40
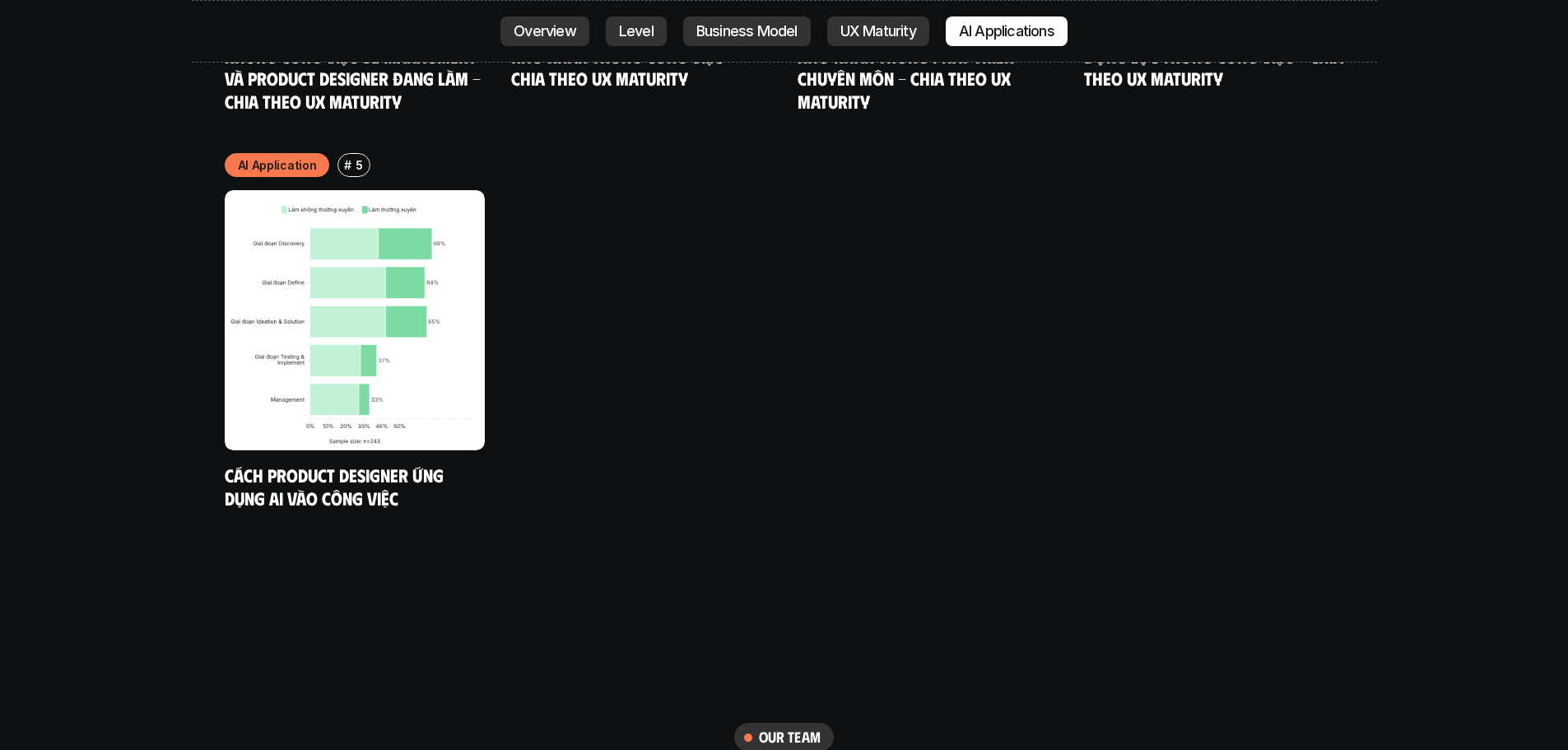
scroll to position [9038, 0]
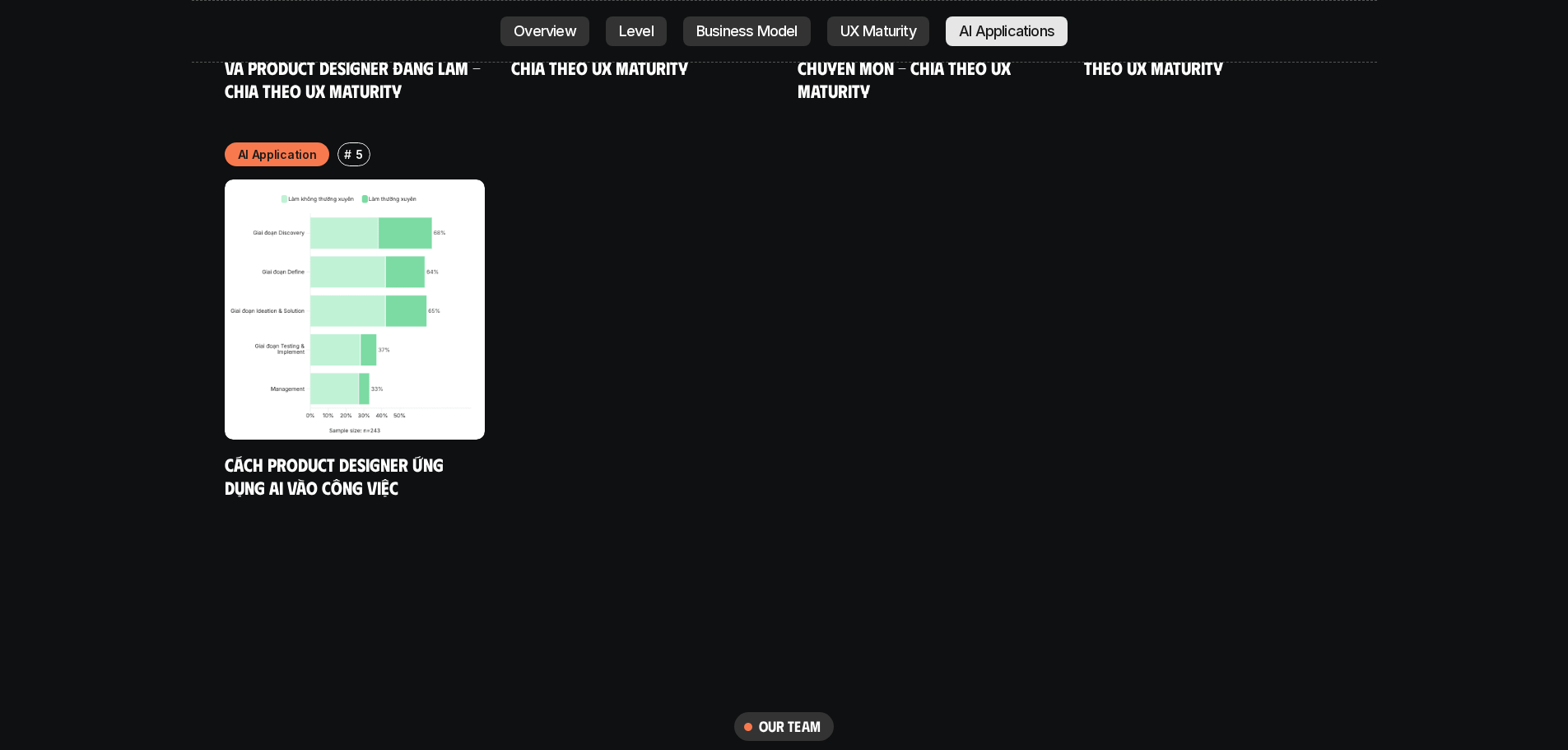
click at [975, 31] on p "AI Applications" at bounding box center [1007, 32] width 95 height 17
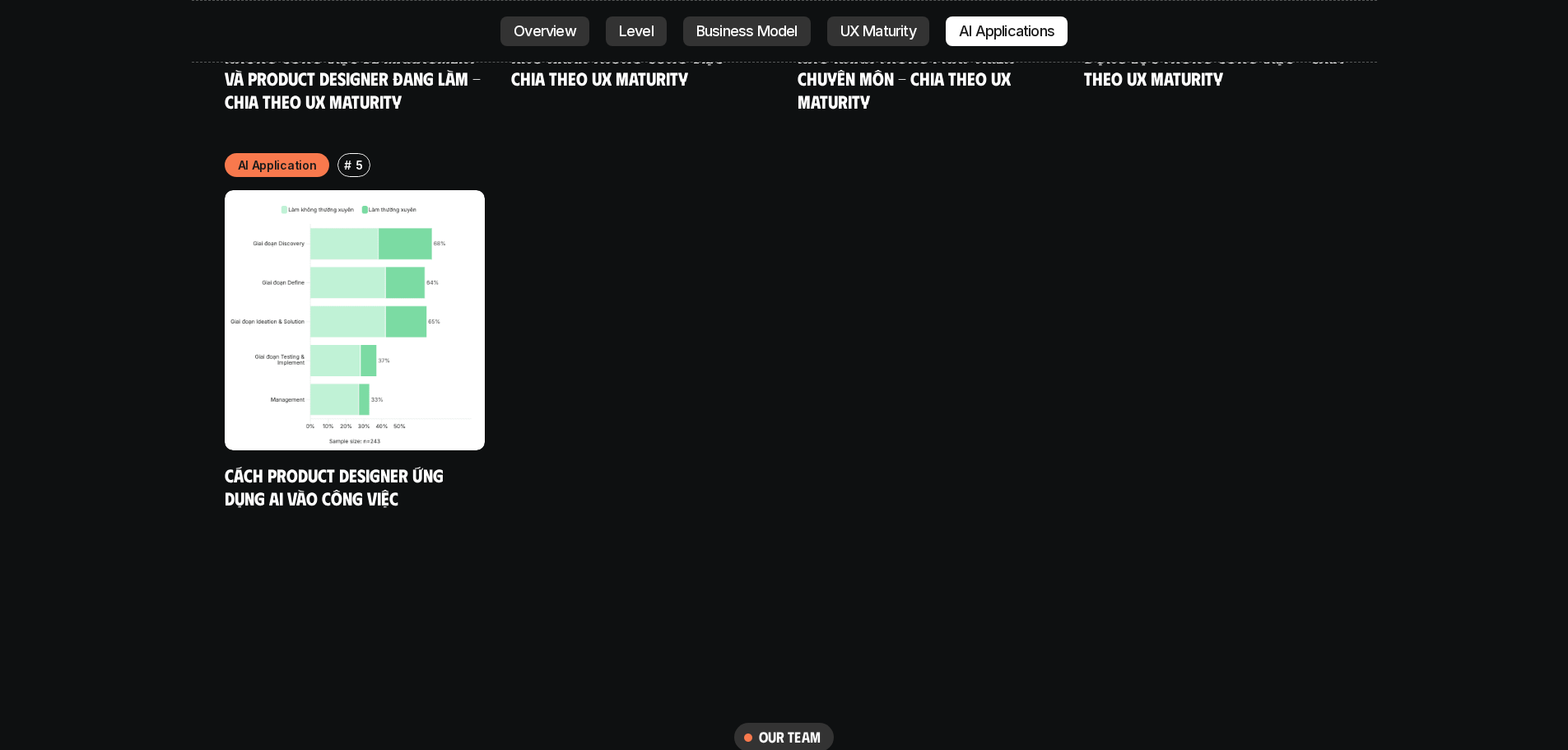
drag, startPoint x: 669, startPoint y: 99, endPoint x: 284, endPoint y: 409, distance: 494.3
click at [284, 463] on link "Cách Product Designer ứng dụng AI vào công việc" at bounding box center [336, 486] width 223 height 45
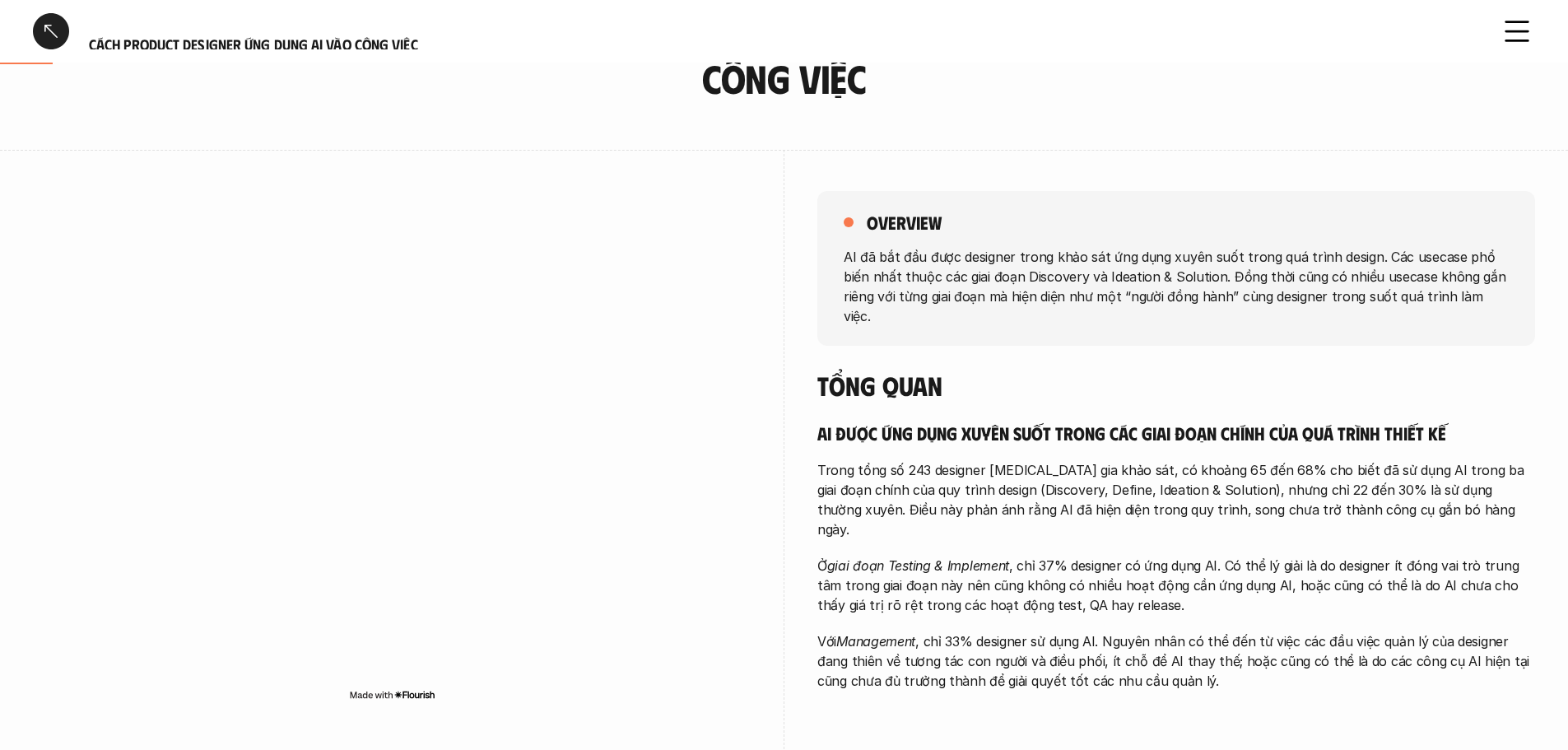
scroll to position [203, 0]
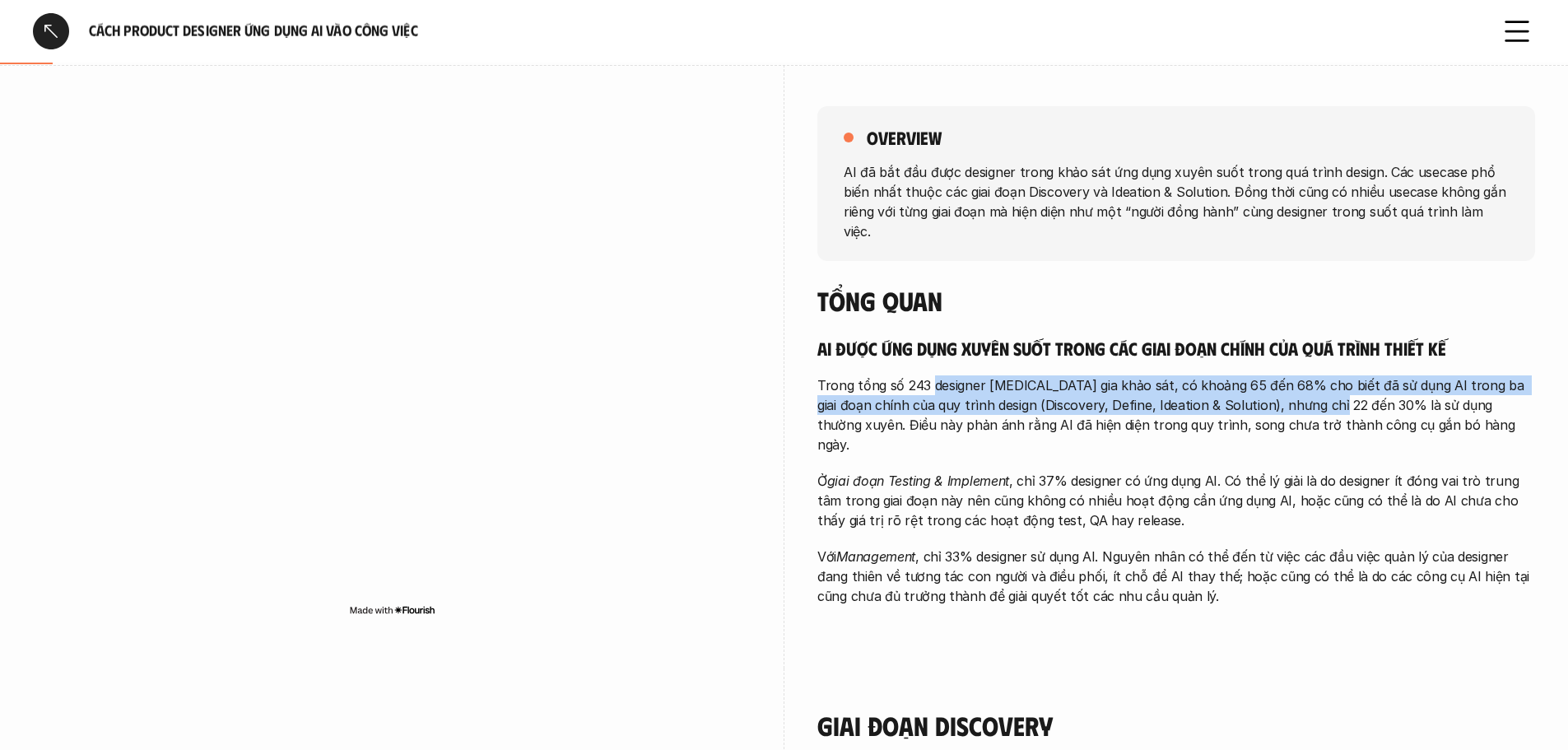
drag, startPoint x: 284, startPoint y: 409, endPoint x: 1311, endPoint y: 385, distance: 1027.3
click at [1311, 385] on p "Trong tổng số 243 designer [MEDICAL_DATA] gia khảo sát, có khoảng 65 đến 68% ch…" at bounding box center [1176, 415] width 718 height 79
click at [1099, 389] on p "Trong tổng số 243 designer [MEDICAL_DATA] gia khảo sát, có khoảng 65 đến 68% ch…" at bounding box center [1176, 415] width 718 height 79
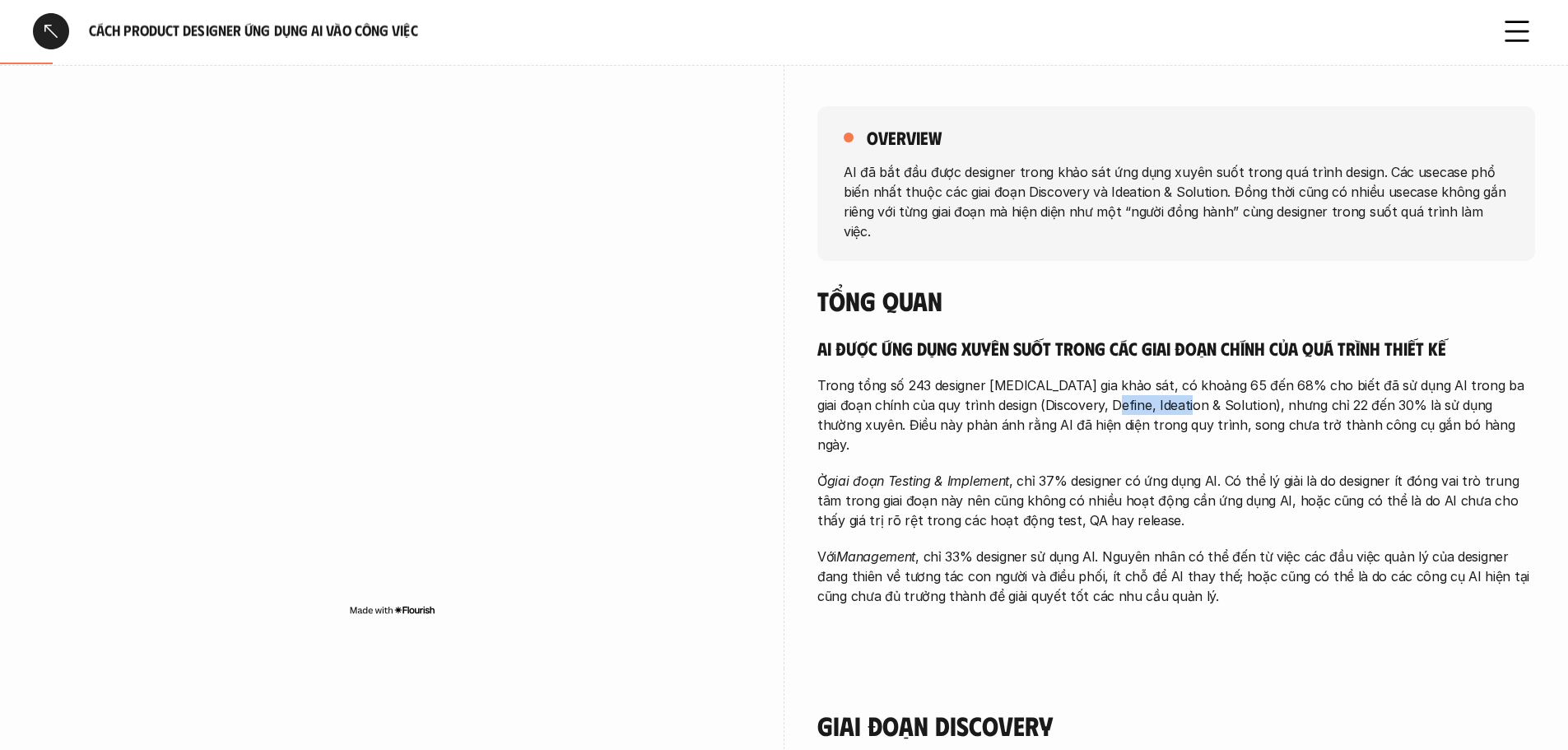
drag, startPoint x: 1311, startPoint y: 385, endPoint x: 1157, endPoint y: 387, distance: 154.0
click at [1157, 387] on p "Trong tổng số 243 designer [MEDICAL_DATA] gia khảo sát, có khoảng 65 đến 68% ch…" at bounding box center [1176, 415] width 718 height 79
drag, startPoint x: 1157, startPoint y: 387, endPoint x: 1278, endPoint y: 390, distance: 121.0
click at [1278, 390] on p "Trong tổng số 243 designer [MEDICAL_DATA] gia khảo sát, có khoảng 65 đến 68% ch…" at bounding box center [1176, 415] width 718 height 79
drag, startPoint x: 1278, startPoint y: 390, endPoint x: 1335, endPoint y: 408, distance: 59.8
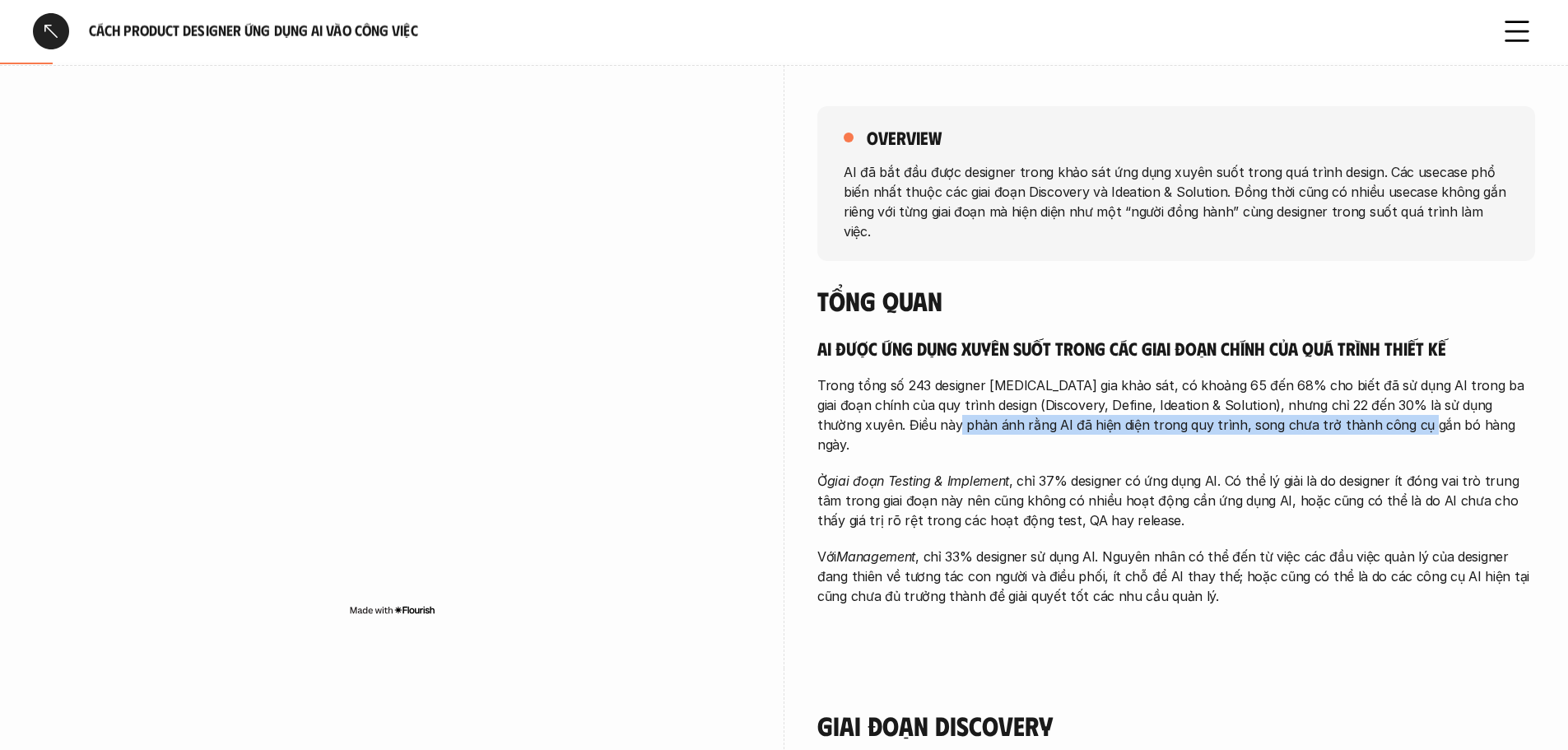
click at [1335, 408] on p "Trong tổng số 243 designer [MEDICAL_DATA] gia khảo sát, có khoảng 65 đến 68% ch…" at bounding box center [1176, 415] width 718 height 79
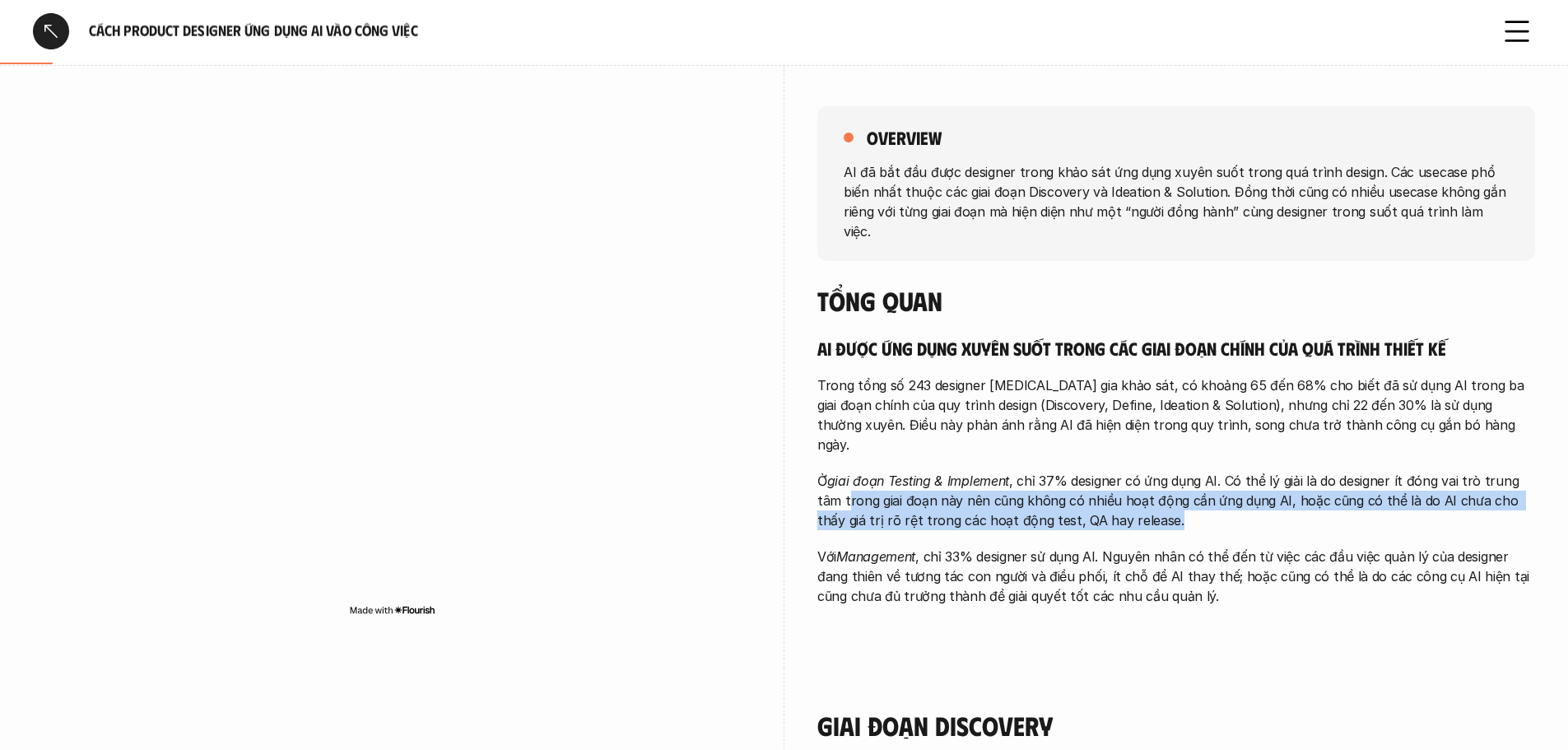
drag, startPoint x: 1335, startPoint y: 408, endPoint x: 1186, endPoint y: 476, distance: 163.8
click at [1186, 476] on p "Ở giai đoạn Testing & Implement , chỉ 37% designer có ứng dụng AI. Có thể lý gi…" at bounding box center [1176, 500] width 718 height 59
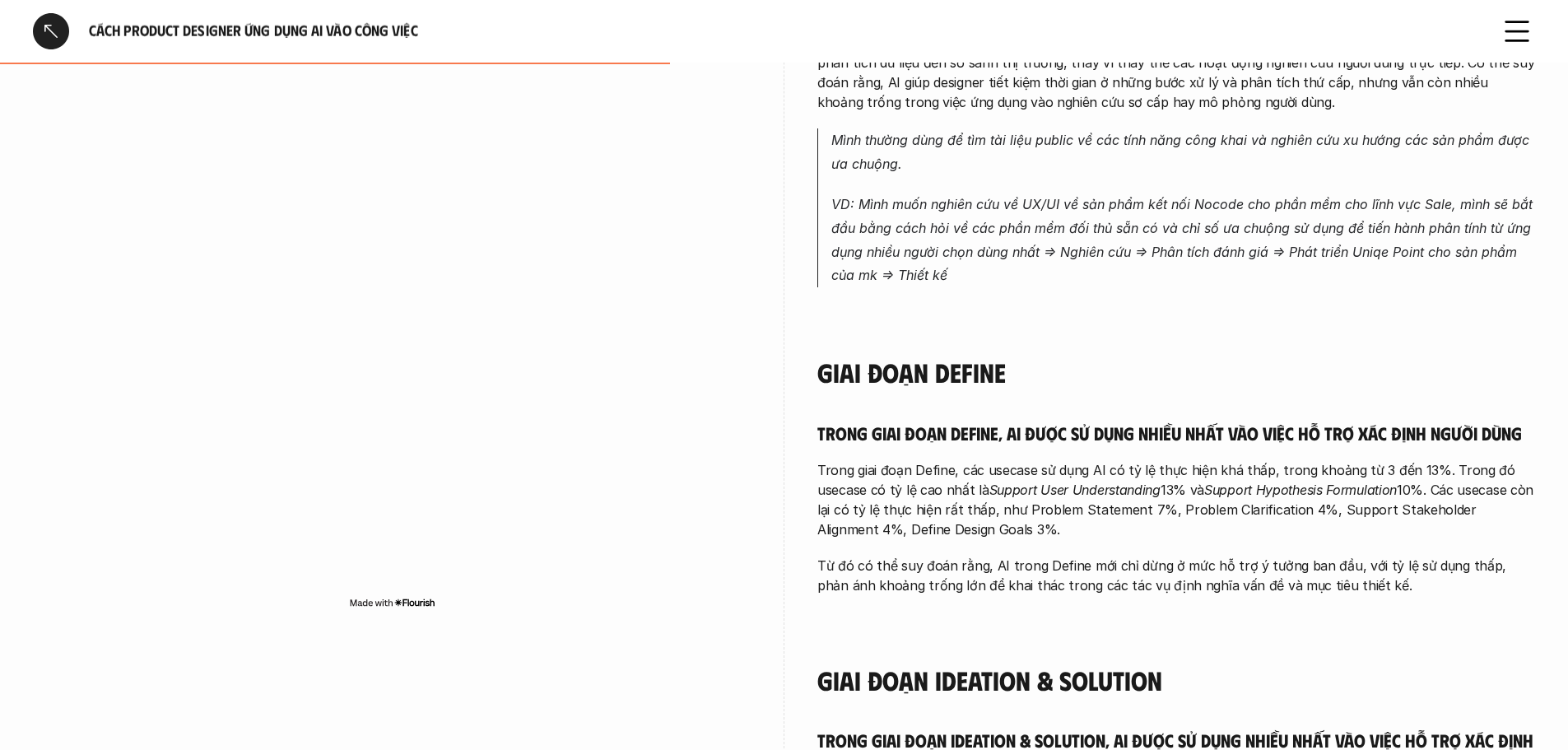
scroll to position [0, 0]
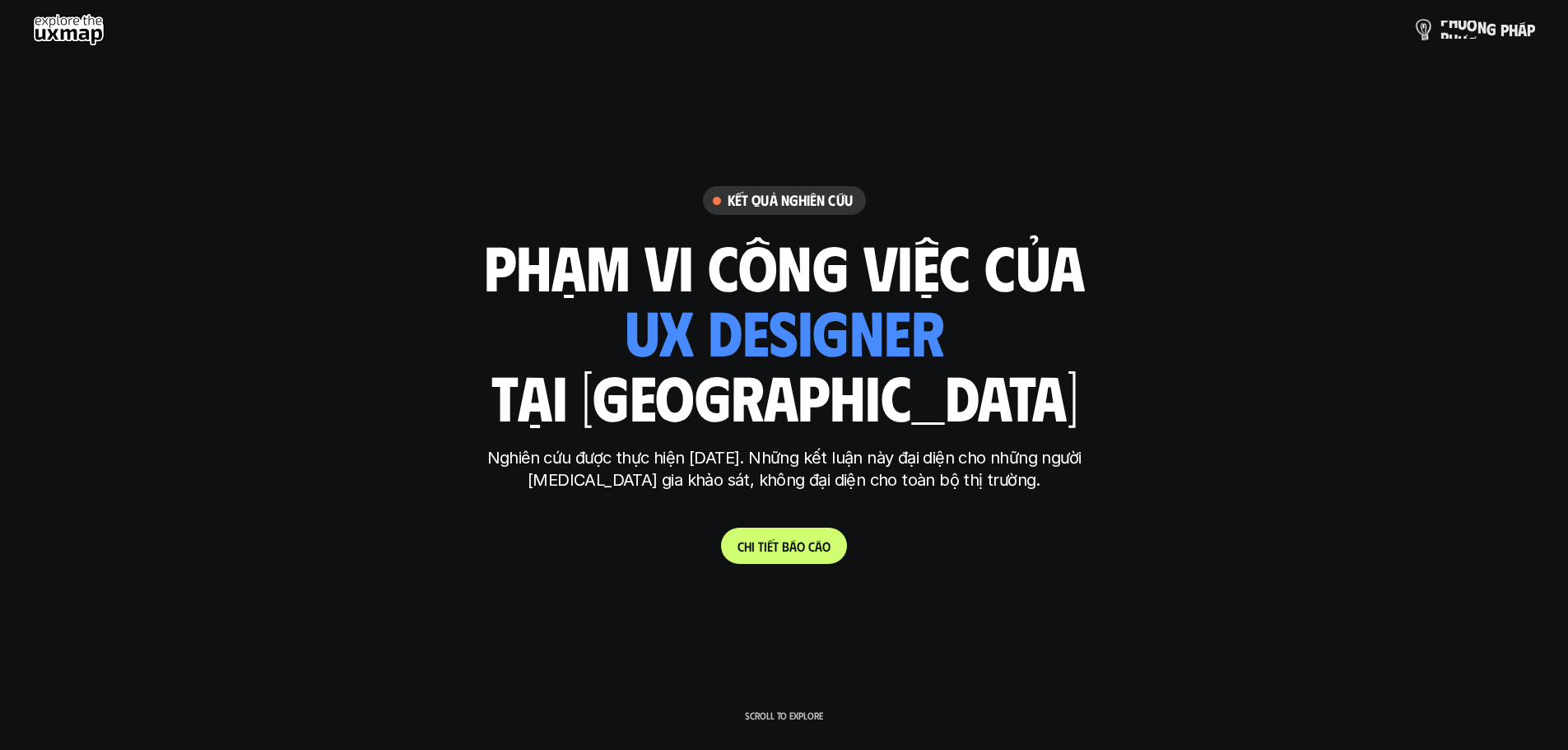
click at [1451, 26] on p "p h ư ơ n g p h á p" at bounding box center [1488, 29] width 94 height 18
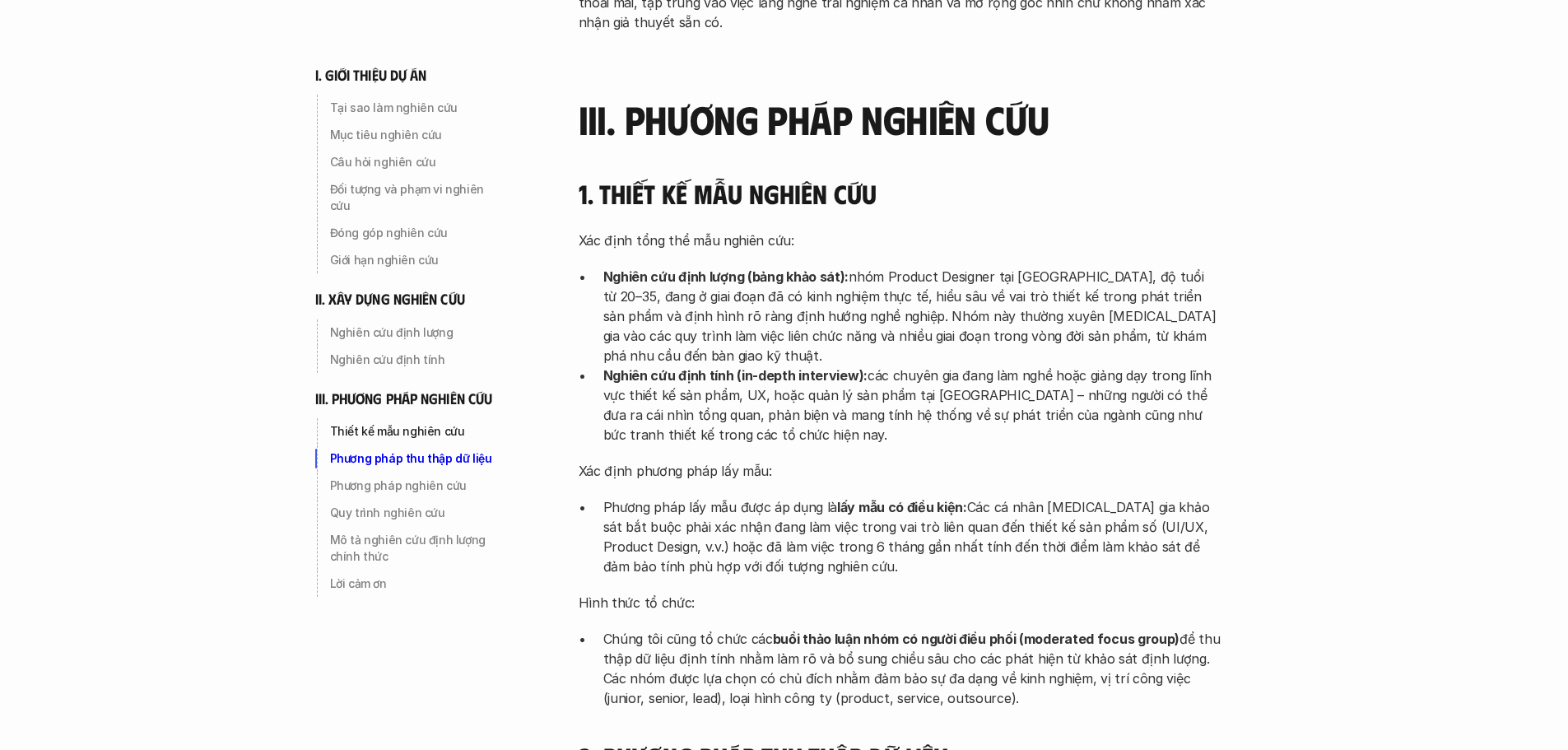
scroll to position [3930, 0]
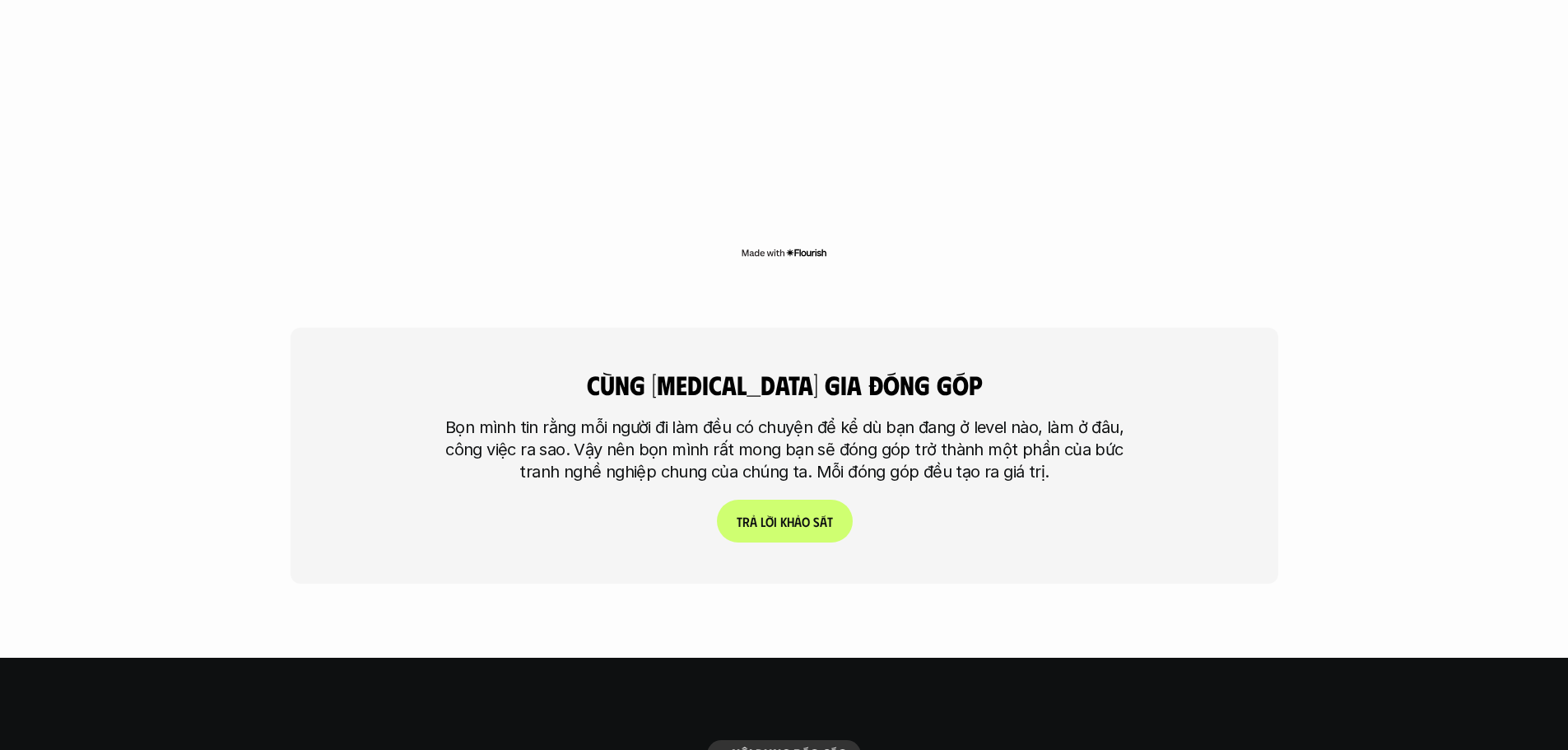
scroll to position [3225, 0]
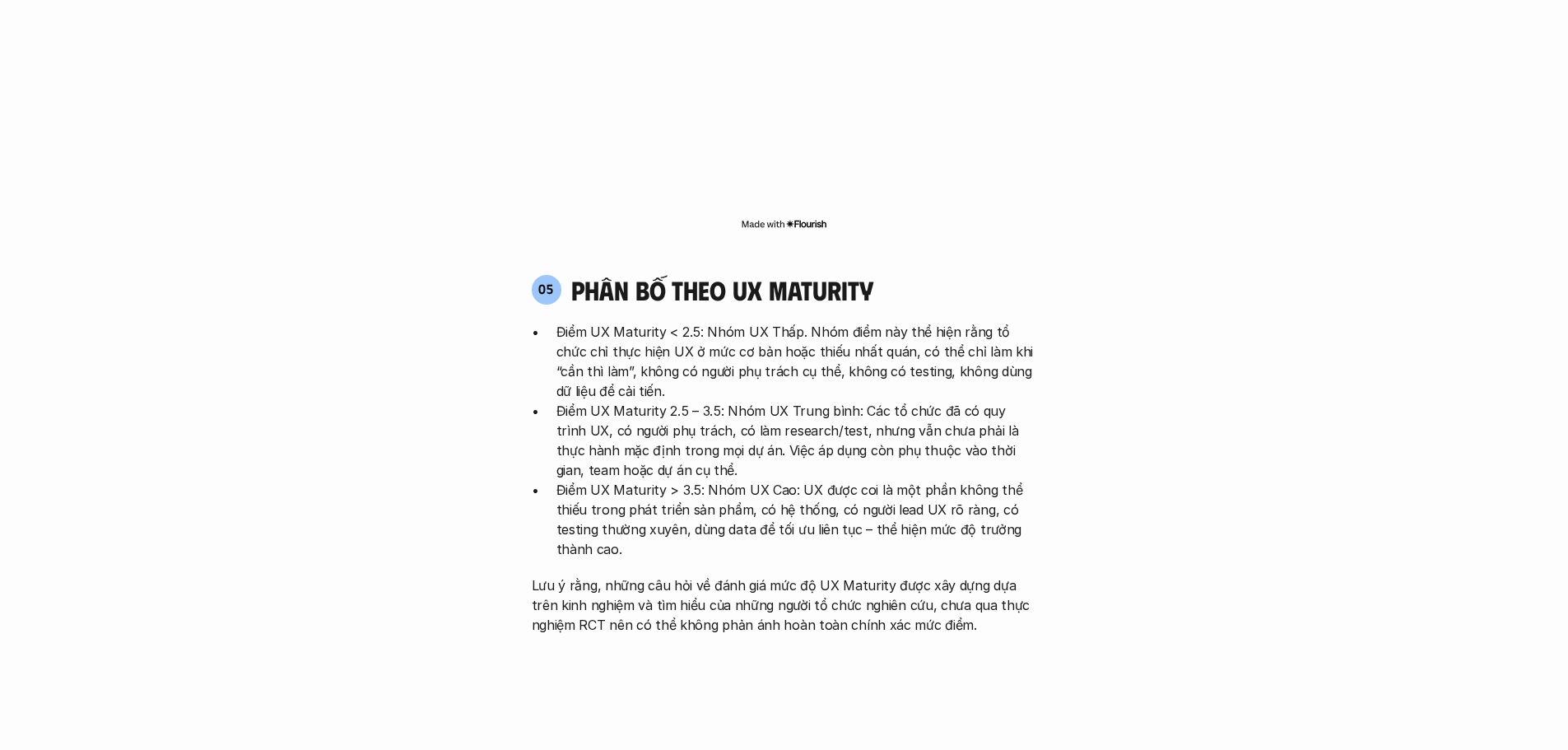
click at [897, 322] on p "Điểm UX Maturity < 2.5: Nhóm UX Thấp. Nhóm điểm này thể hiện rằng tổ chức chỉ t…" at bounding box center [797, 361] width 481 height 79
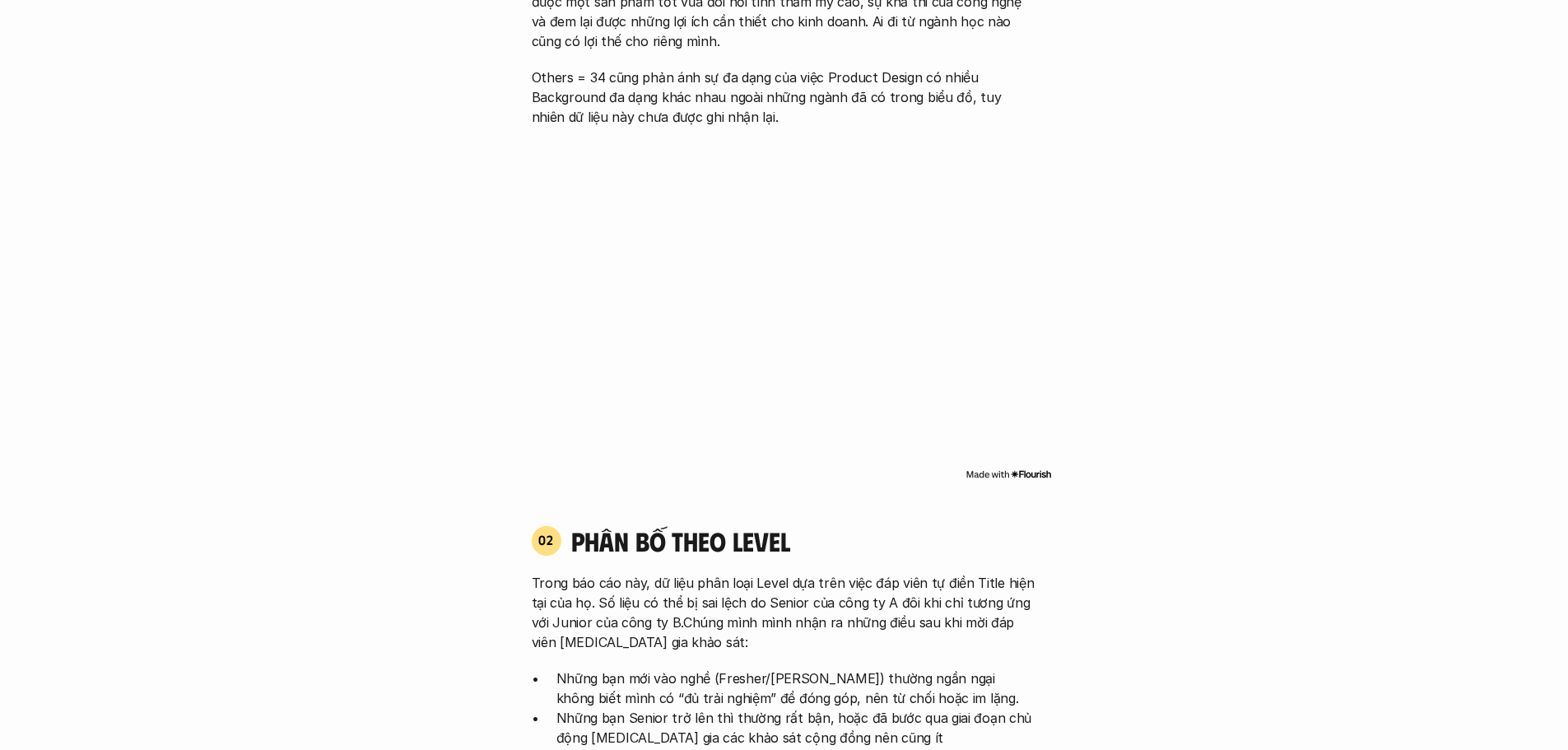
scroll to position [979, 0]
